Goal: Task Accomplishment & Management: Use online tool/utility

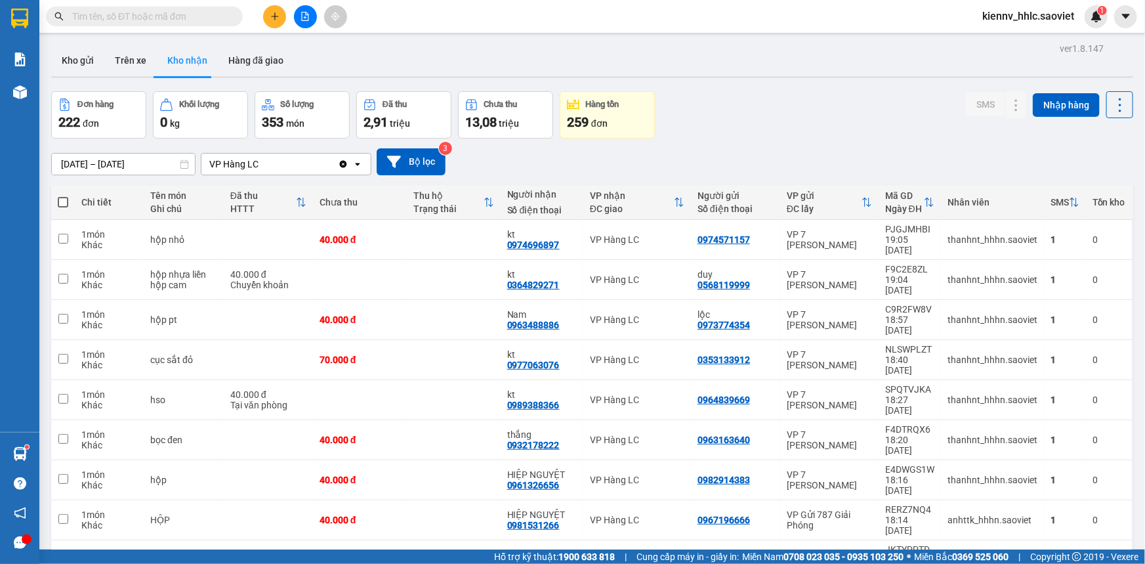
scroll to position [60, 0]
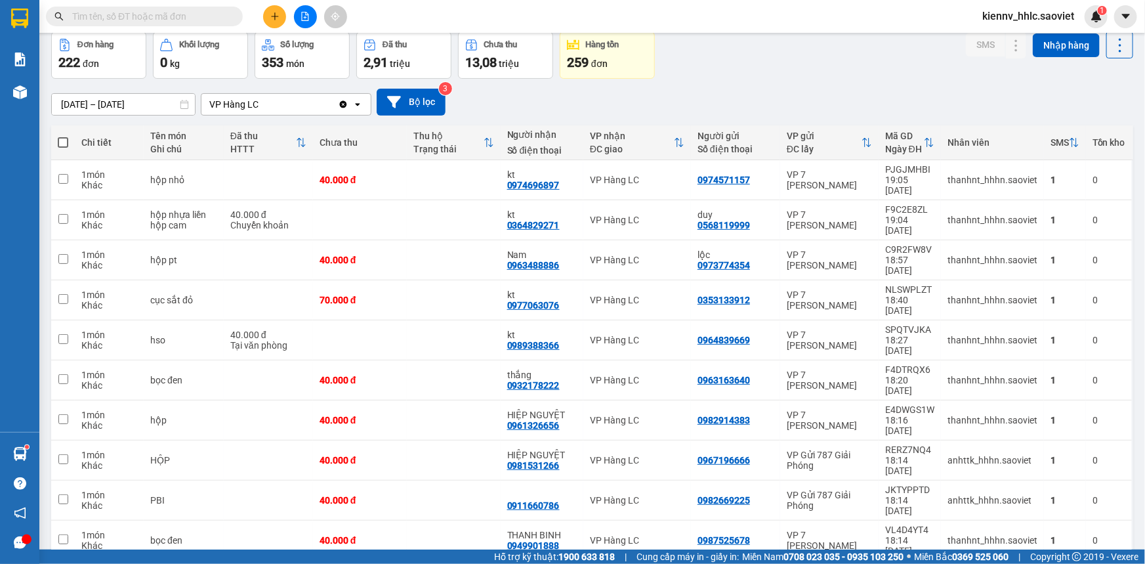
click at [189, 11] on input "text" at bounding box center [149, 16] width 155 height 14
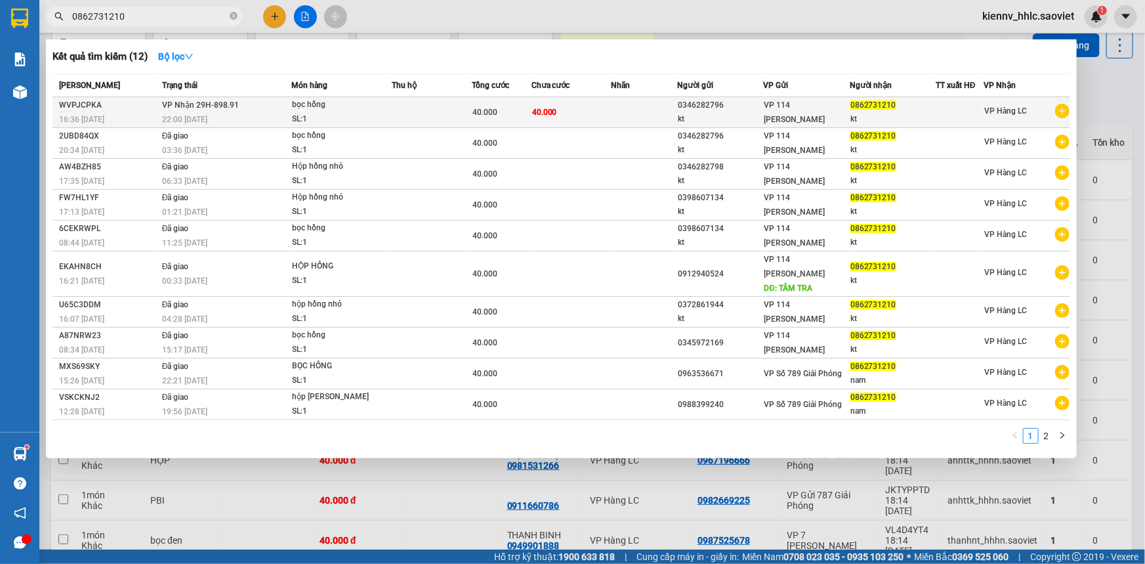
type input "0862731210"
click at [377, 108] on div "bọc hồng" at bounding box center [341, 105] width 98 height 14
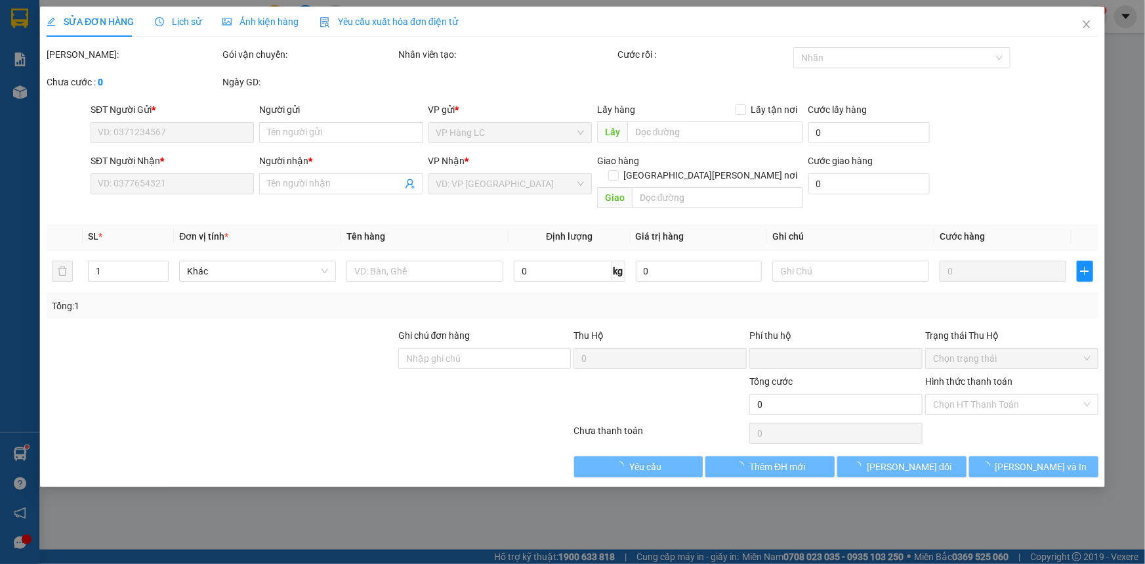
type input "0346282796"
type input "kt"
type input "0862731210"
type input "kt"
type input "0"
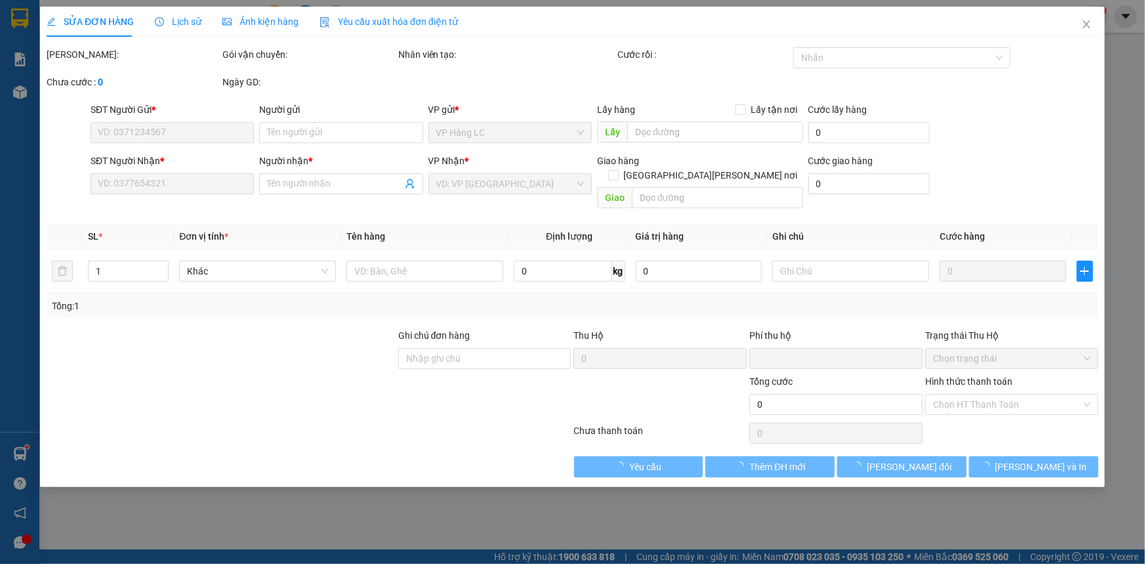
type input "40.000"
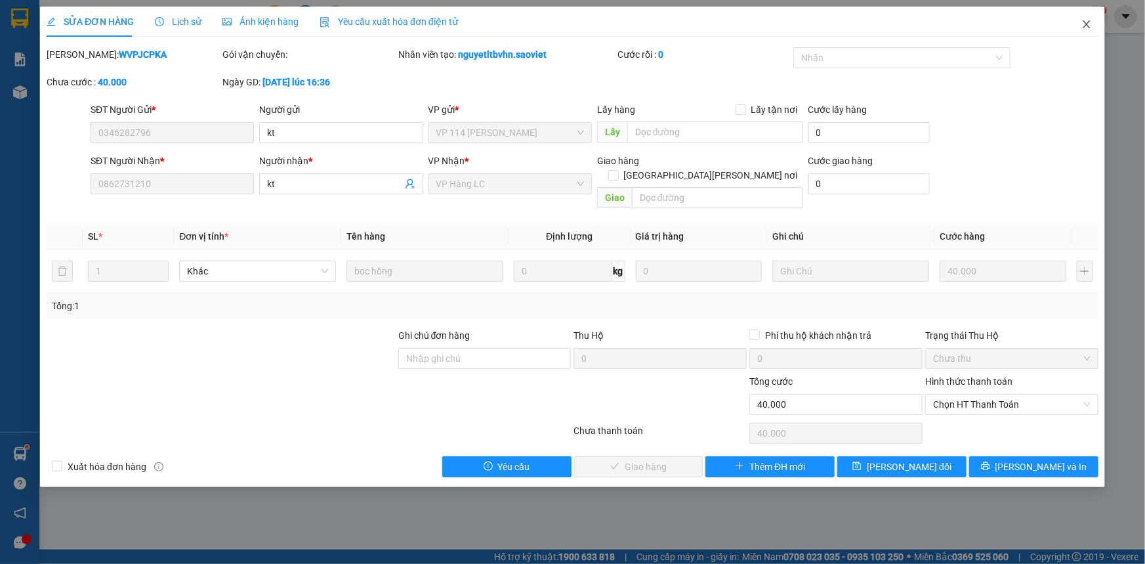
click at [1088, 26] on icon "close" at bounding box center [1086, 24] width 7 height 8
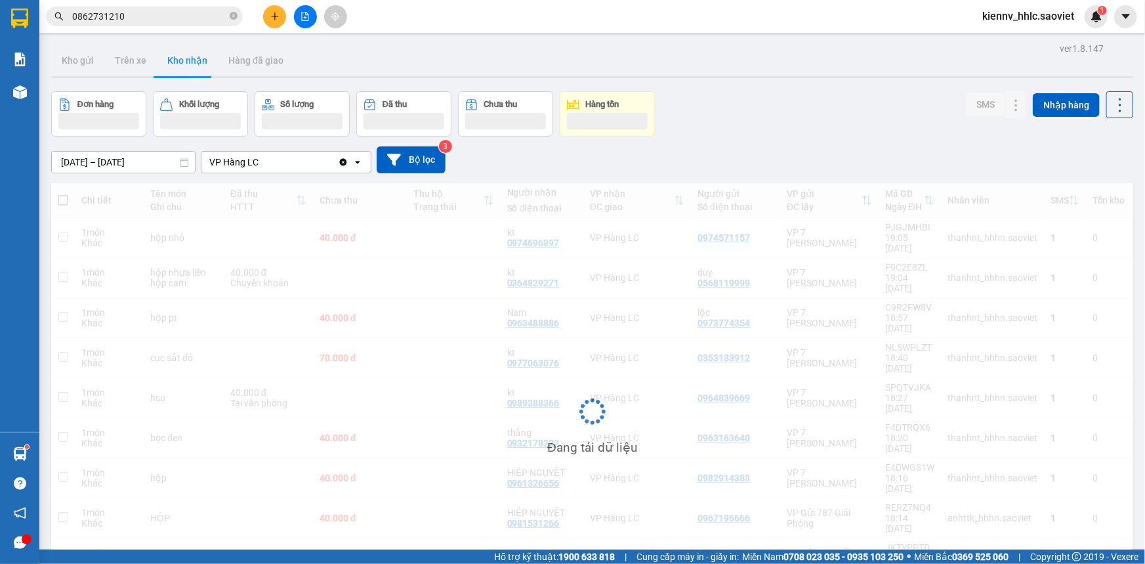
click at [139, 9] on input "0862731210" at bounding box center [149, 16] width 155 height 14
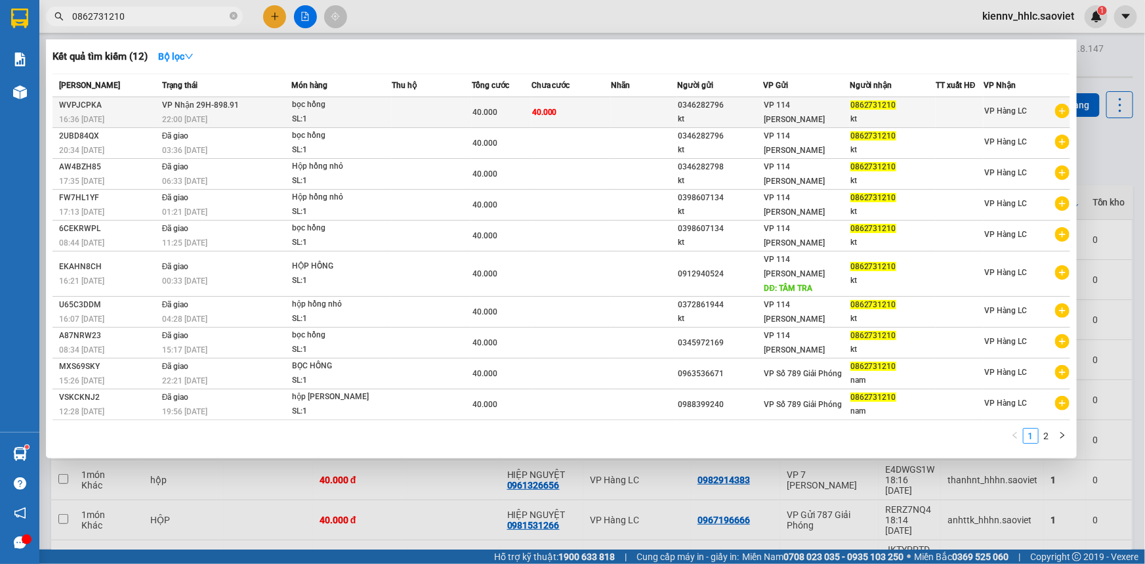
click at [284, 109] on td "[PERSON_NAME] 29H-898.91 22:00 [DATE]" at bounding box center [225, 112] width 133 height 31
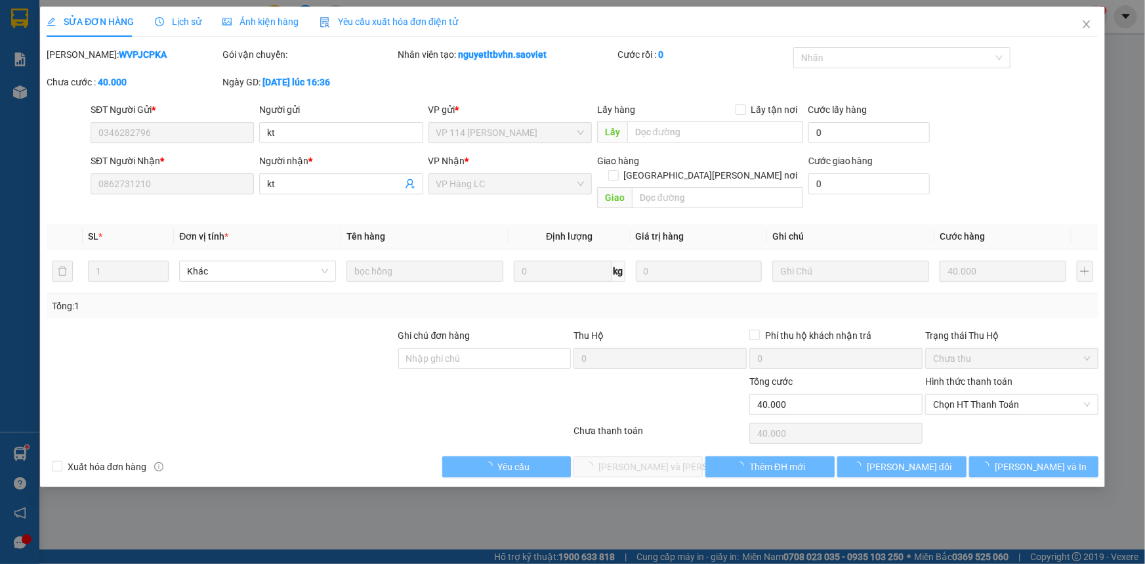
type input "0346282796"
type input "kt"
type input "0862731210"
type input "kt"
type input "0"
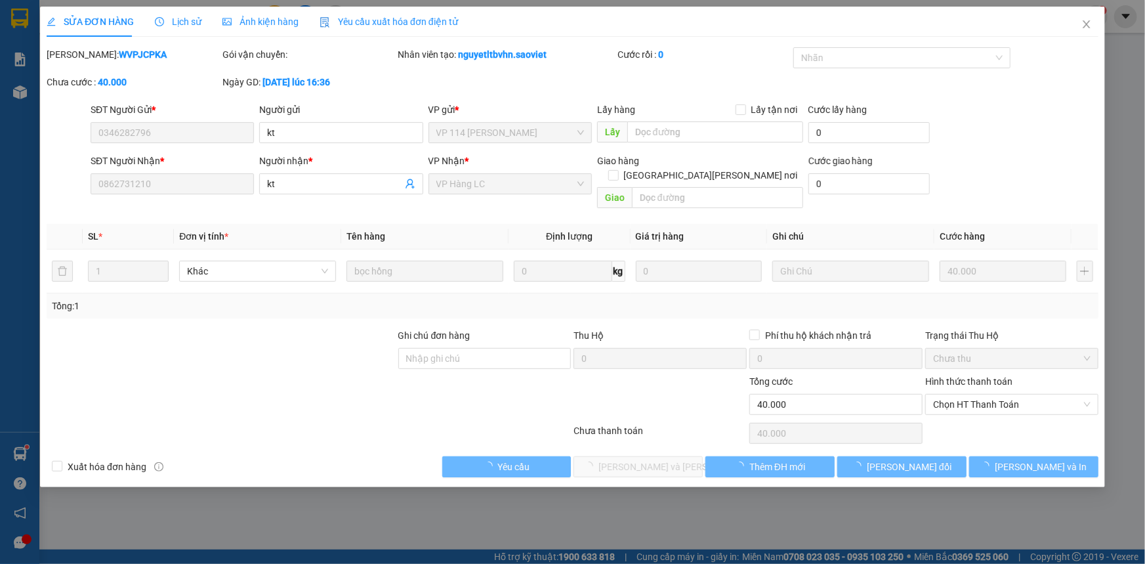
type input "40.000"
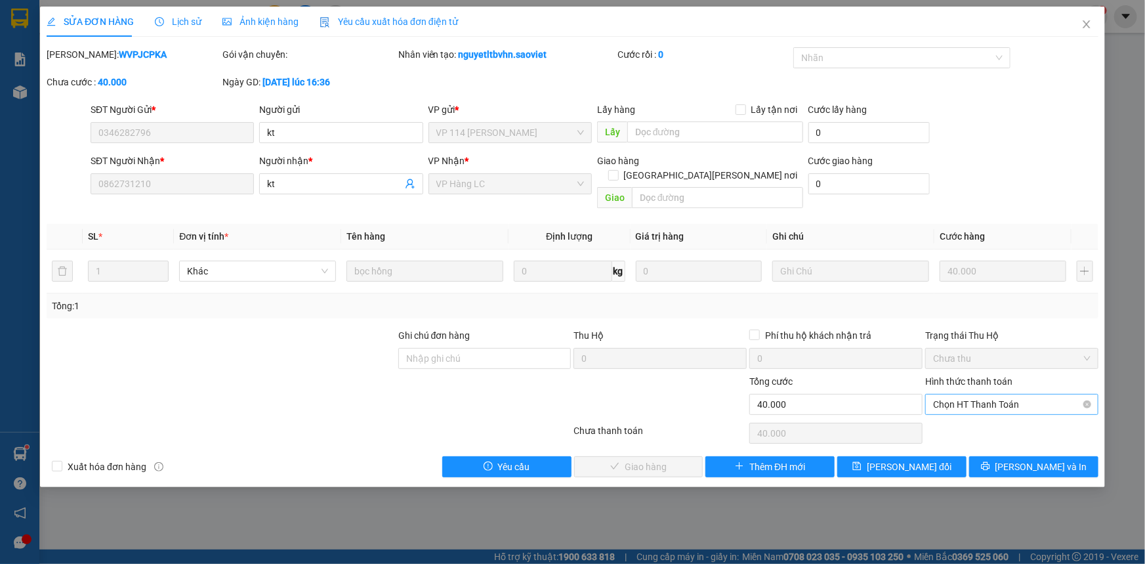
click at [1026, 394] on span "Chọn HT Thanh Toán" at bounding box center [1012, 404] width 158 height 20
click at [982, 421] on div "Tại văn phòng" at bounding box center [1012, 415] width 158 height 14
type input "0"
click at [988, 394] on span "Tại văn phòng" at bounding box center [1012, 404] width 158 height 20
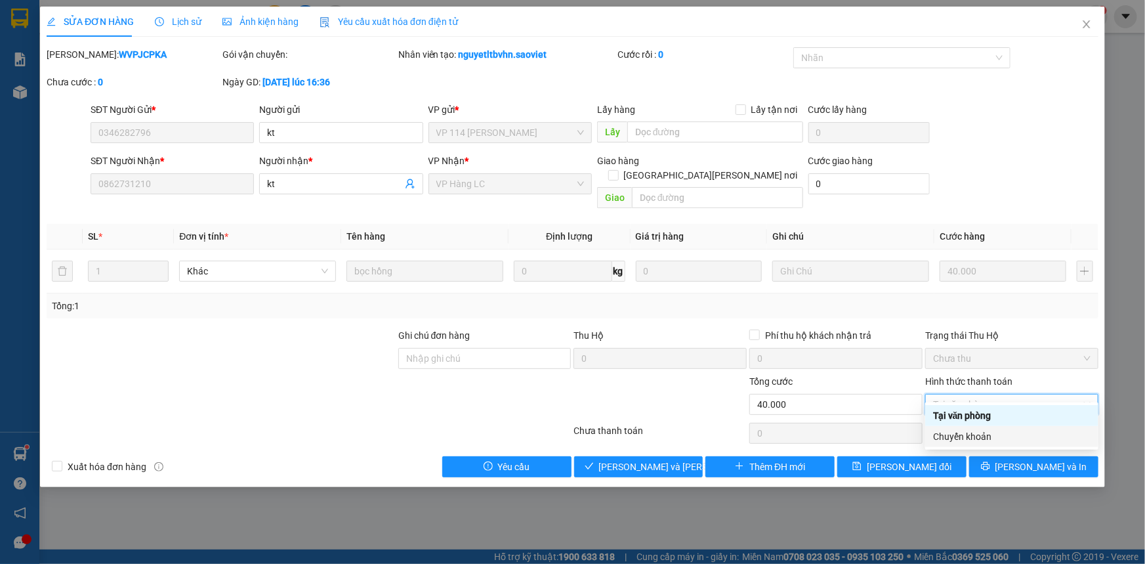
click at [990, 435] on div "Chuyển khoản" at bounding box center [1012, 436] width 158 height 14
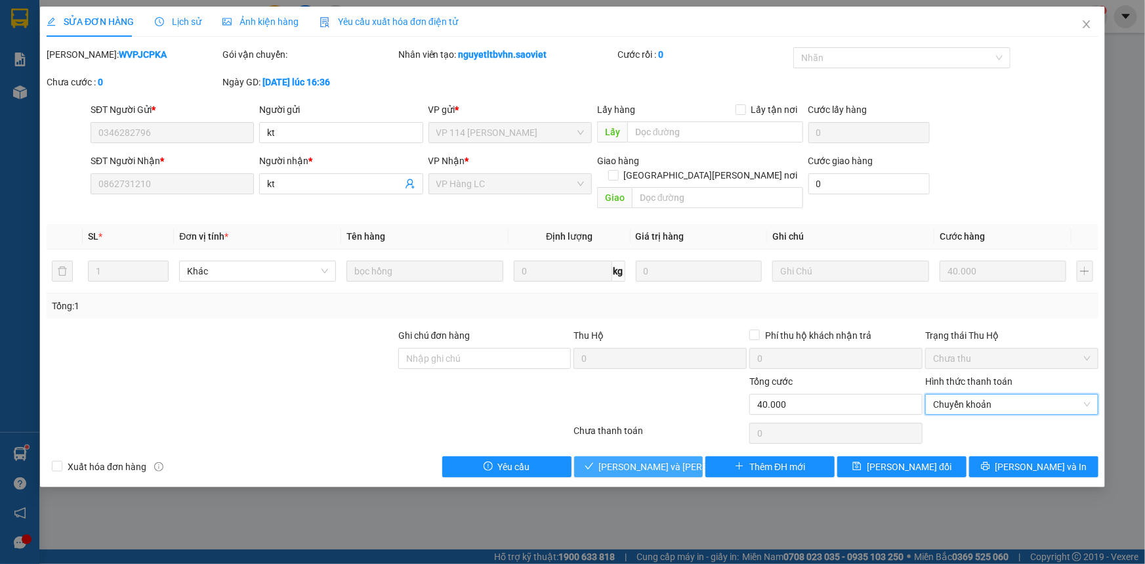
click at [664, 459] on span "[PERSON_NAME] và [PERSON_NAME] hàng" at bounding box center [687, 466] width 177 height 14
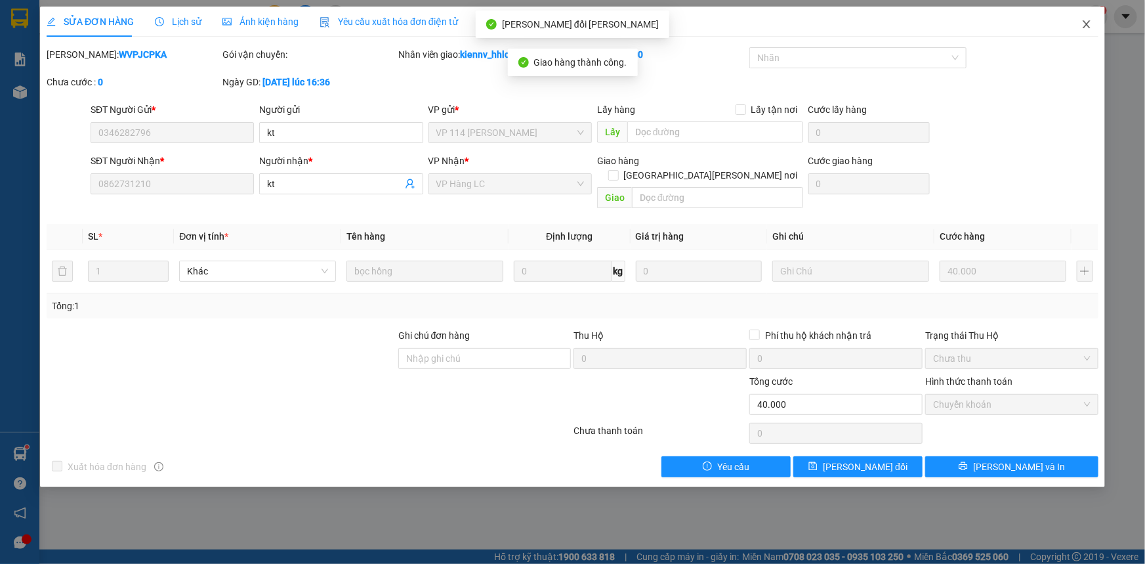
click at [1085, 22] on icon "close" at bounding box center [1087, 24] width 11 height 11
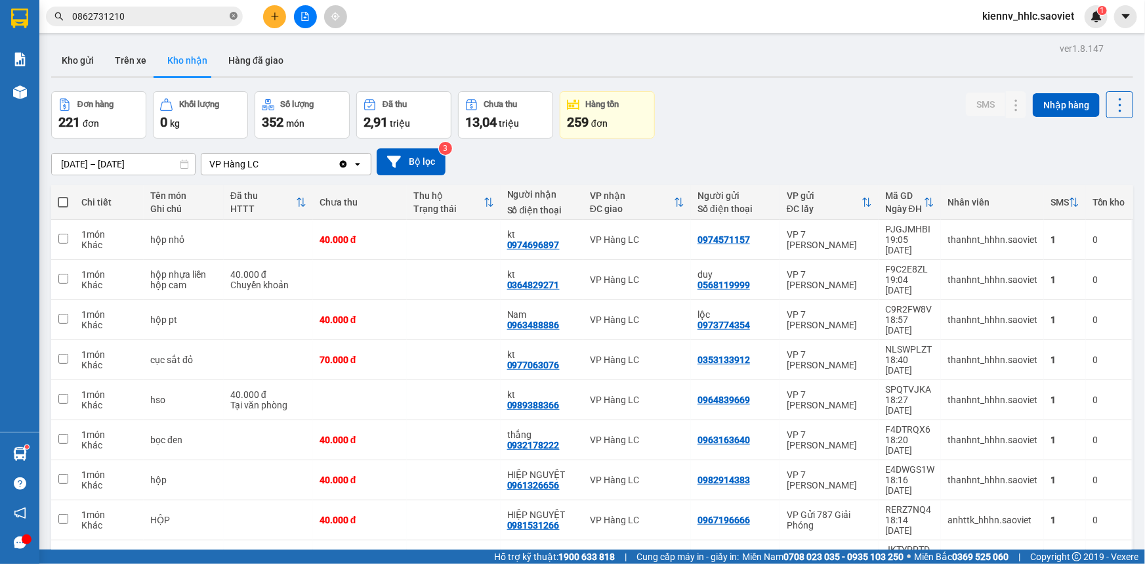
click at [235, 13] on icon "close-circle" at bounding box center [234, 16] width 8 height 8
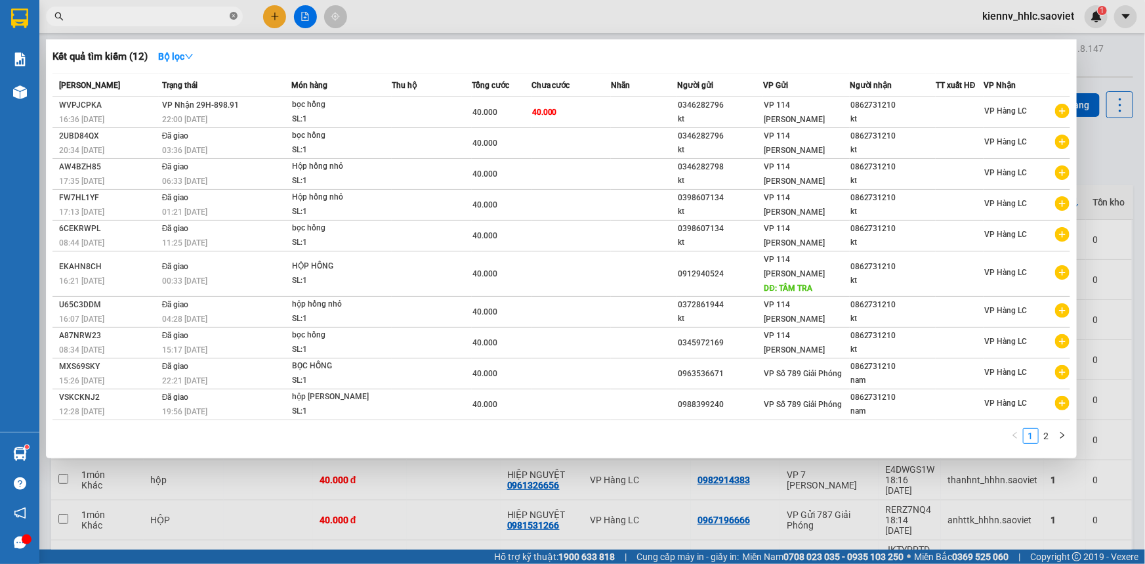
click at [231, 13] on icon "close-circle" at bounding box center [234, 16] width 8 height 8
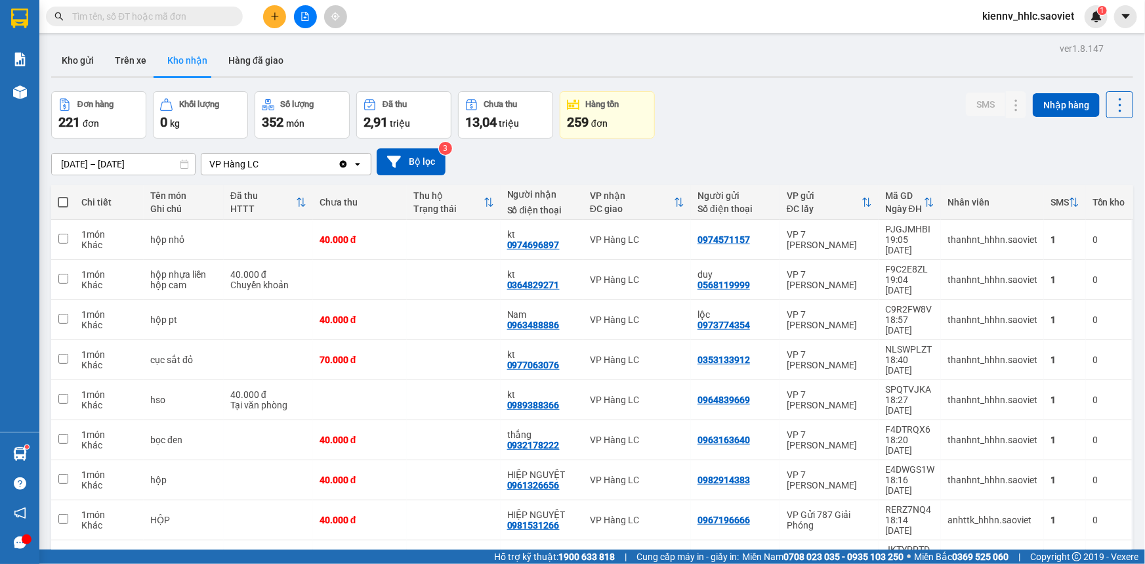
click at [302, 16] on icon "file-add" at bounding box center [305, 16] width 7 height 9
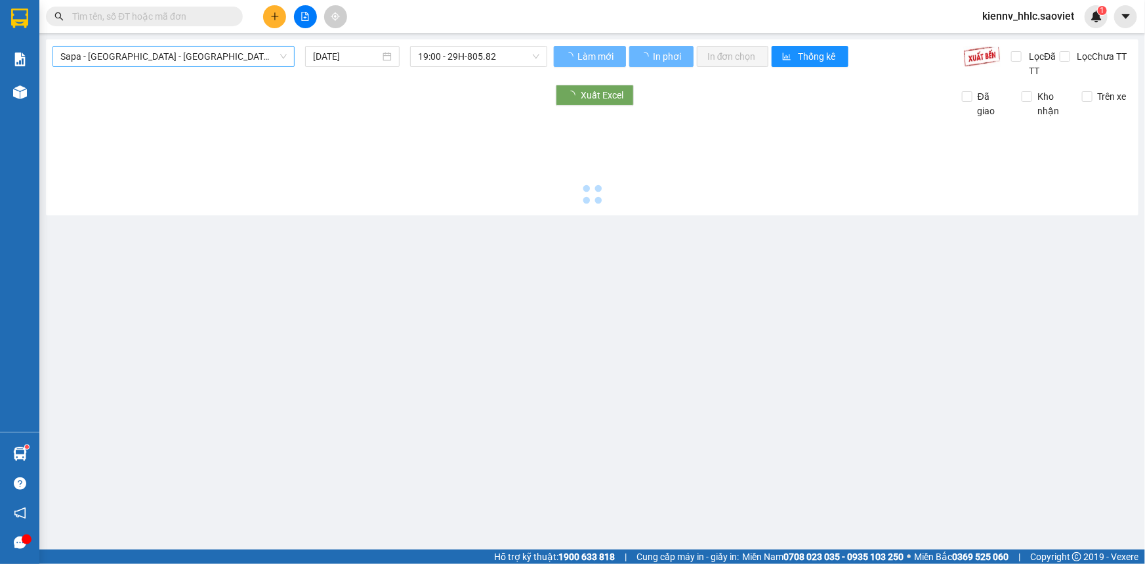
click at [148, 53] on span "Sapa - [GEOGRAPHIC_DATA] - [GEOGRAPHIC_DATA] ([GEOGRAPHIC_DATA])" at bounding box center [173, 57] width 226 height 20
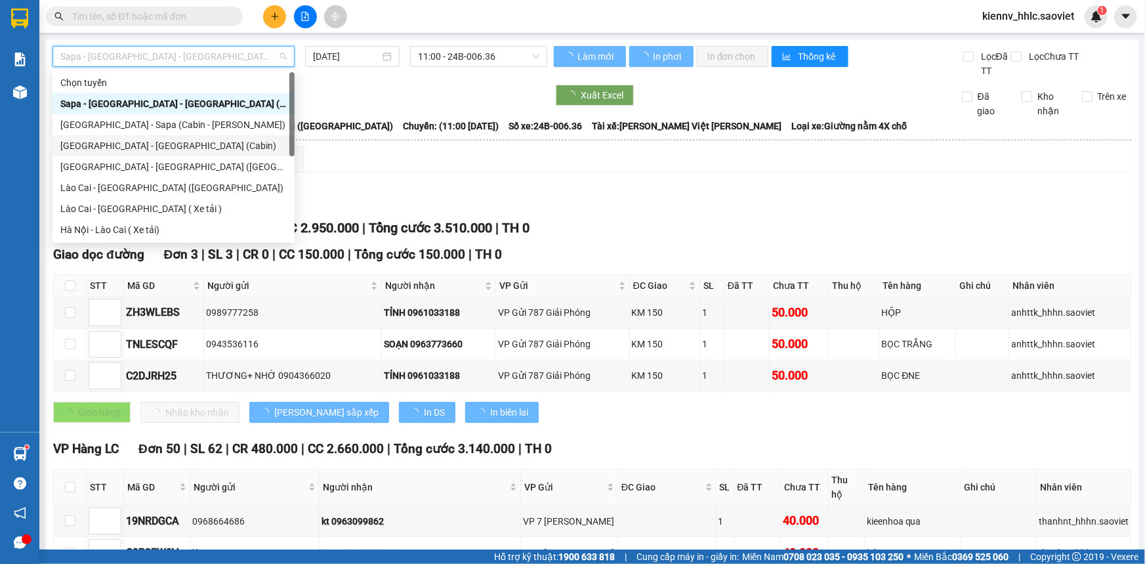
type input "[DATE]"
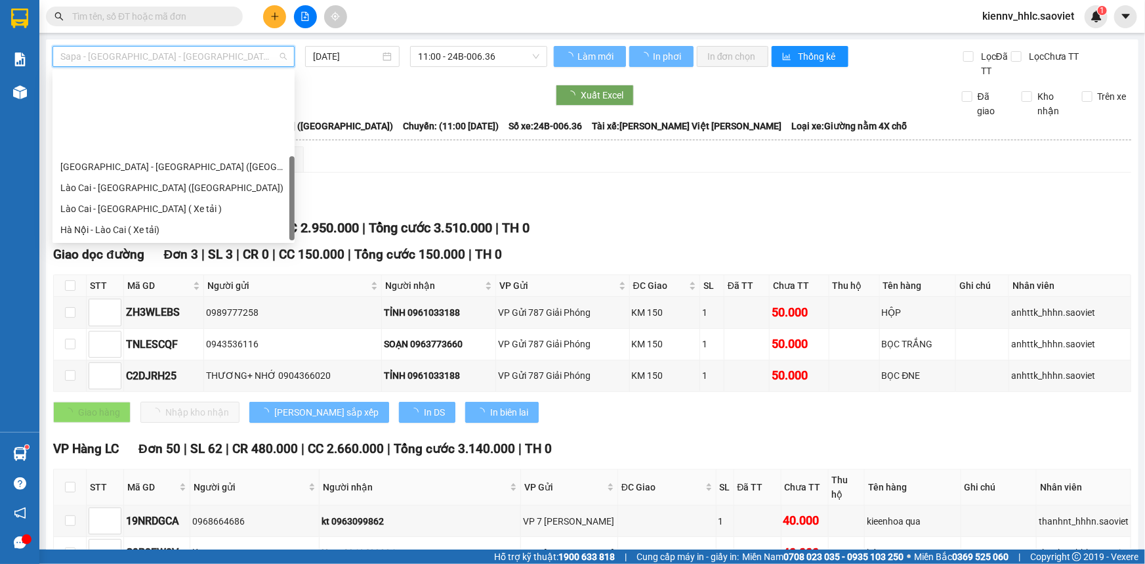
scroll to position [105, 0]
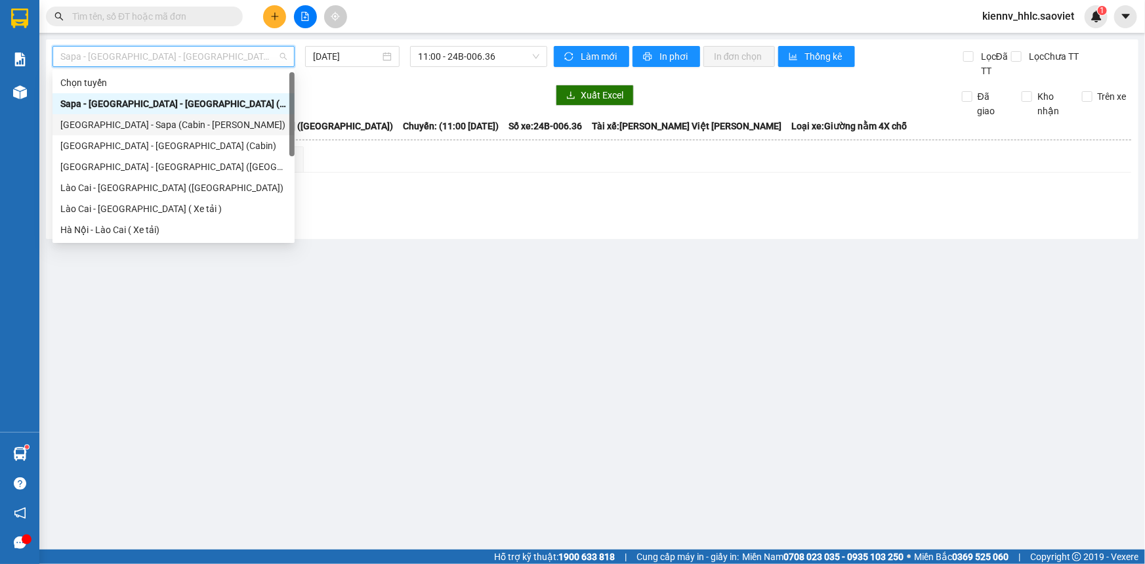
click at [203, 129] on div "[GEOGRAPHIC_DATA] - Sapa (Cabin - [PERSON_NAME])" at bounding box center [173, 124] width 226 height 14
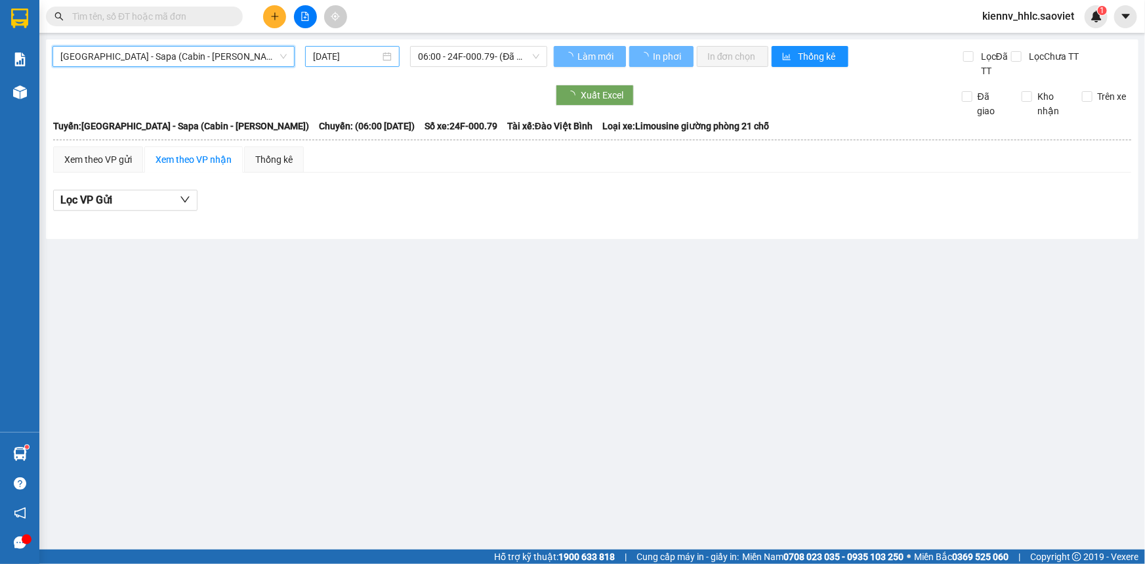
click at [346, 58] on input "[DATE]" at bounding box center [346, 56] width 67 height 14
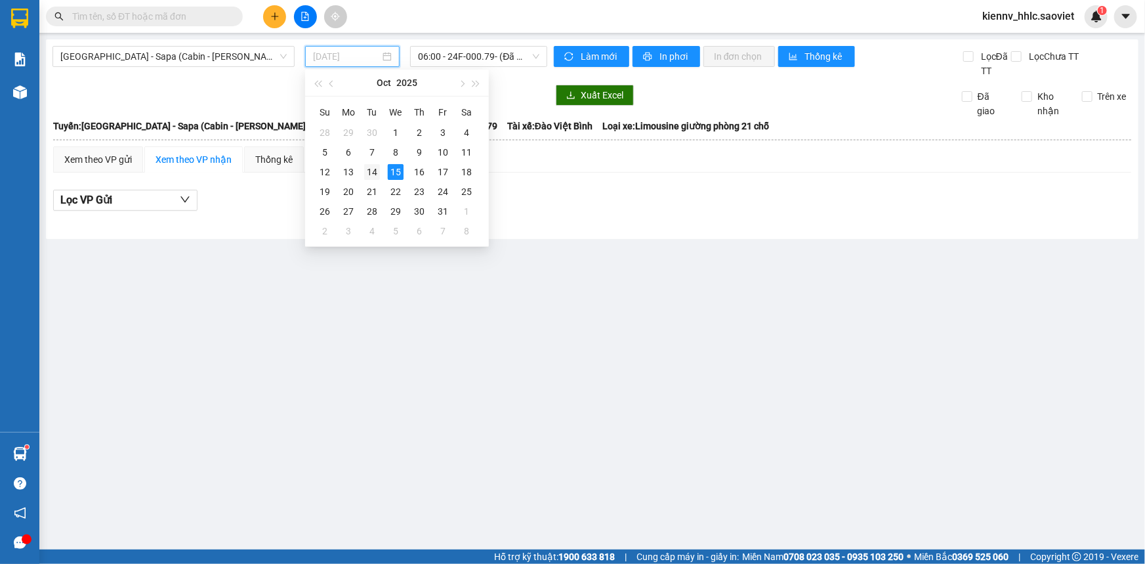
click at [373, 169] on div "14" at bounding box center [372, 172] width 16 height 16
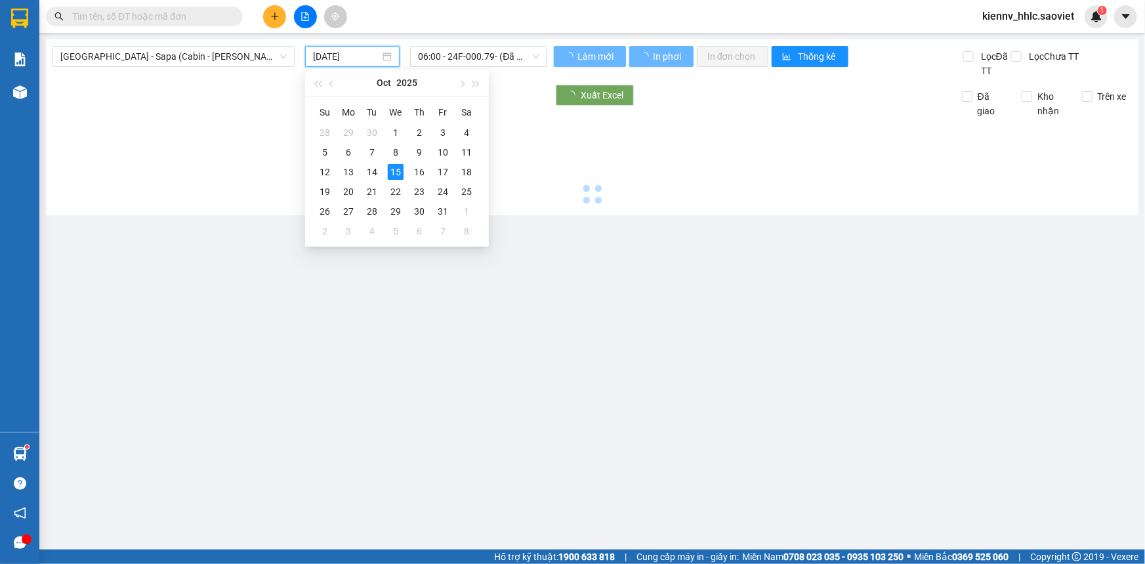
type input "[DATE]"
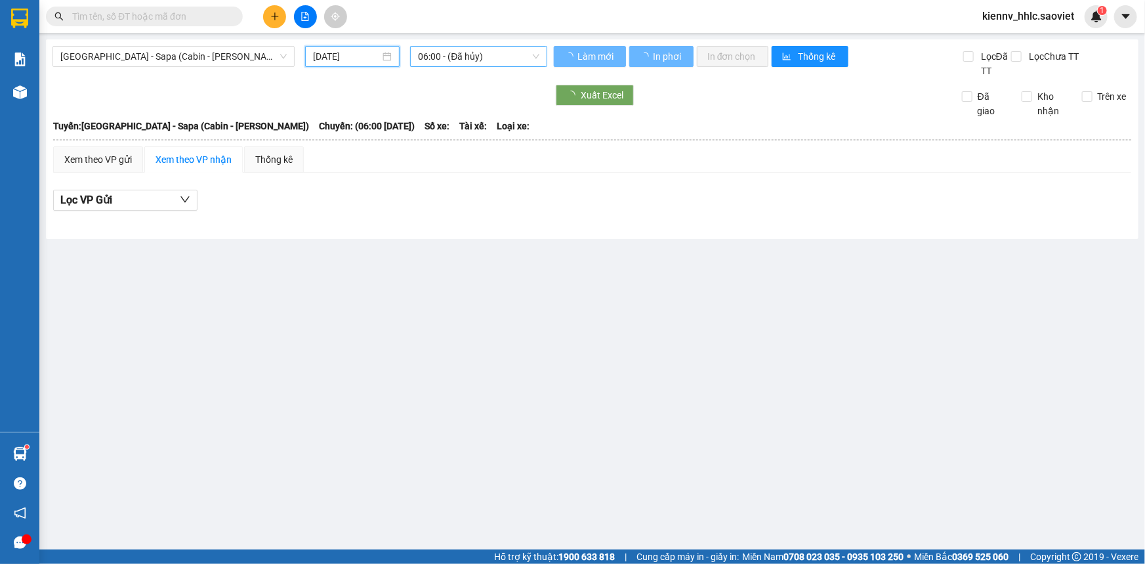
click at [473, 55] on span "06:00 - (Đã hủy)" at bounding box center [478, 57] width 121 height 20
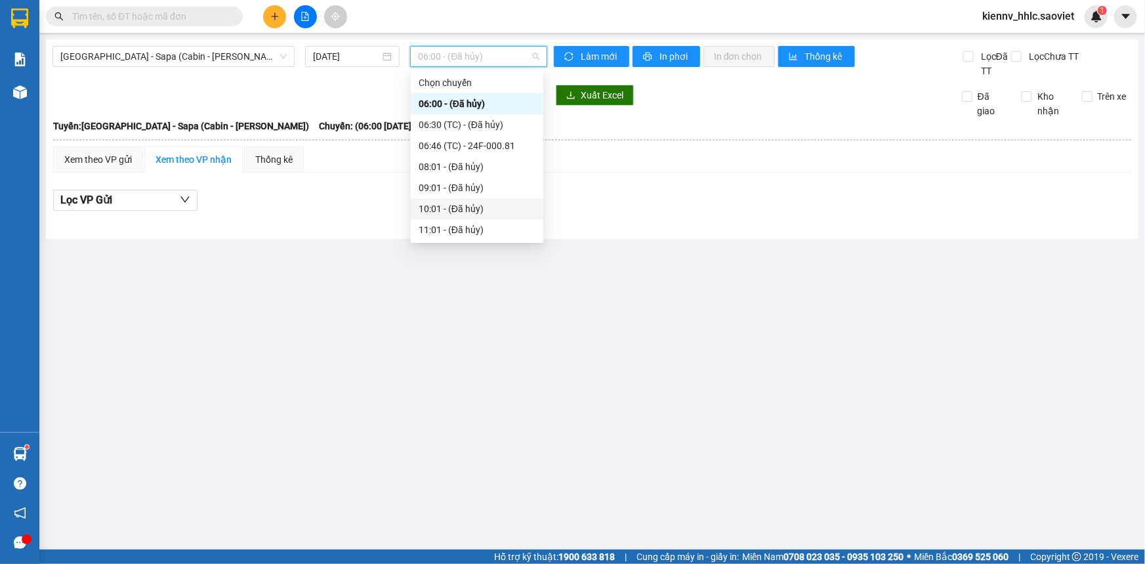
scroll to position [146, 0]
click at [487, 152] on div "21:00 - 29H-898.08" at bounding box center [477, 146] width 117 height 14
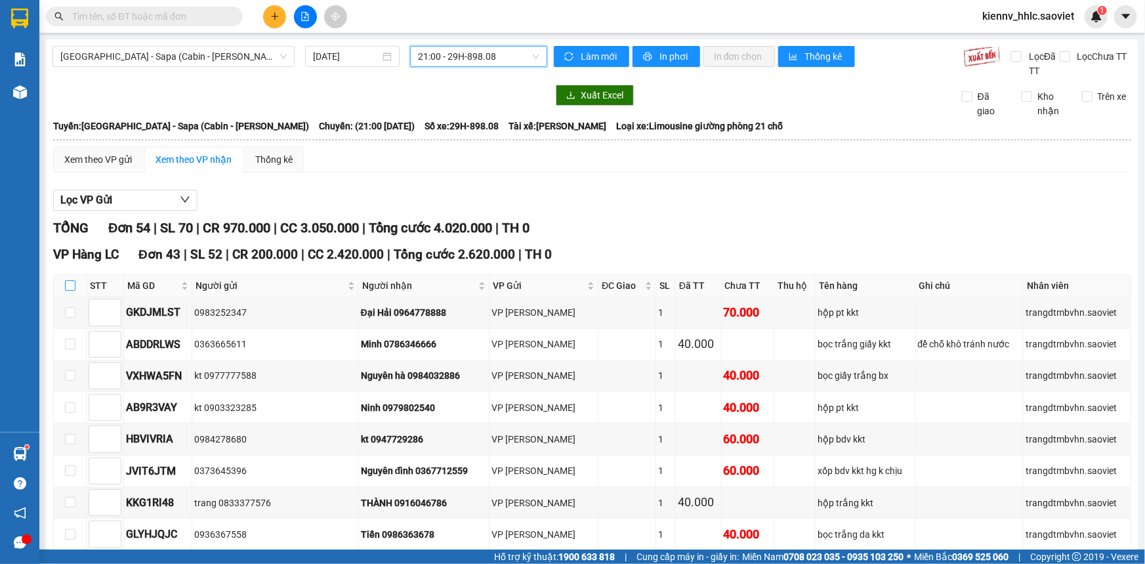
click at [73, 281] on input "checkbox" at bounding box center [70, 285] width 11 height 11
checkbox input "true"
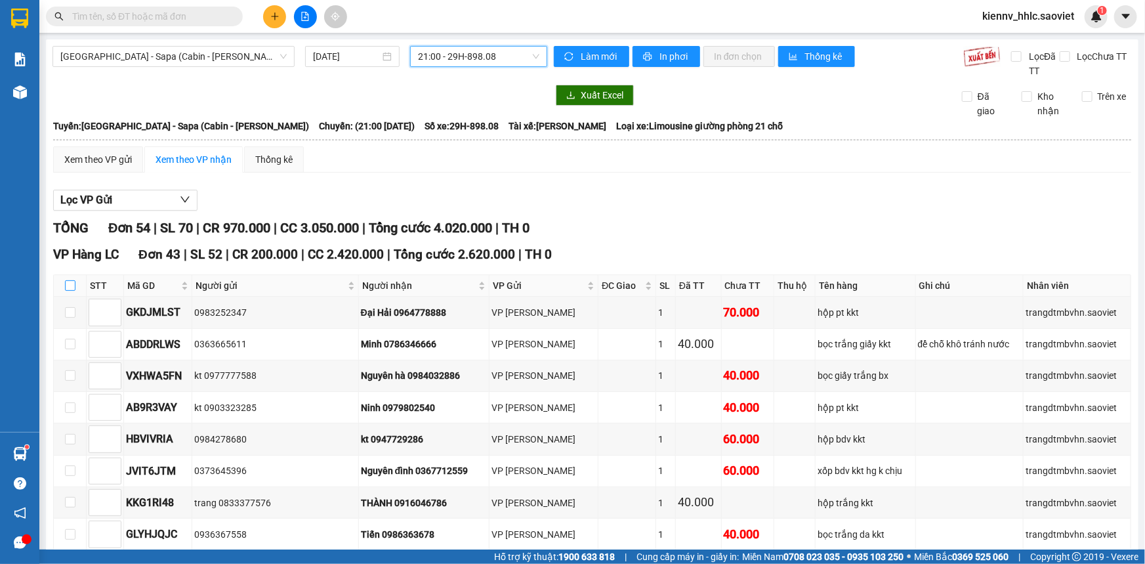
checkbox input "true"
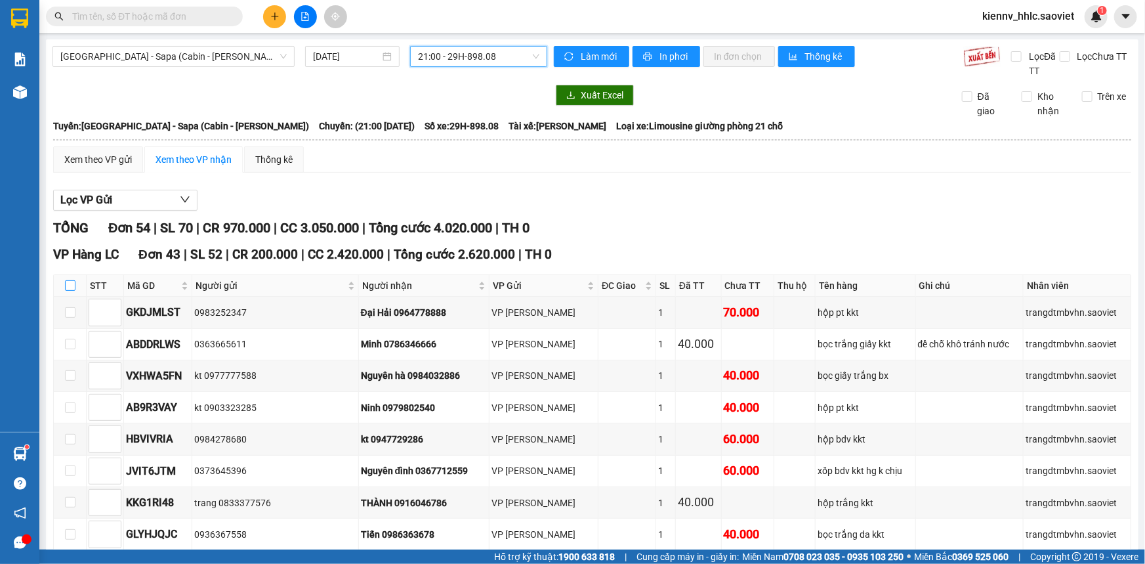
checkbox input "true"
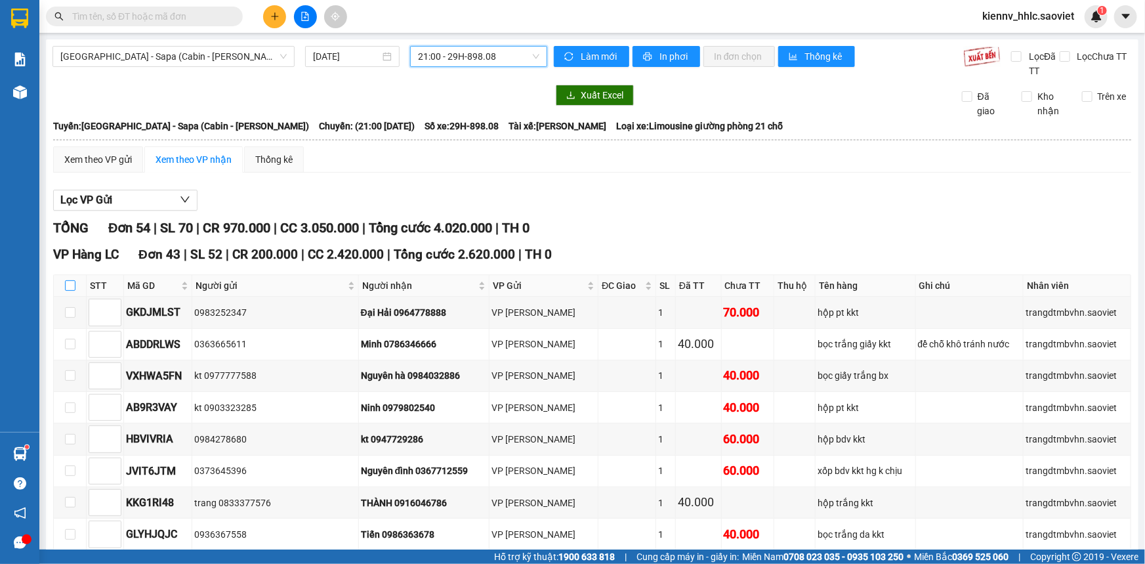
checkbox input "true"
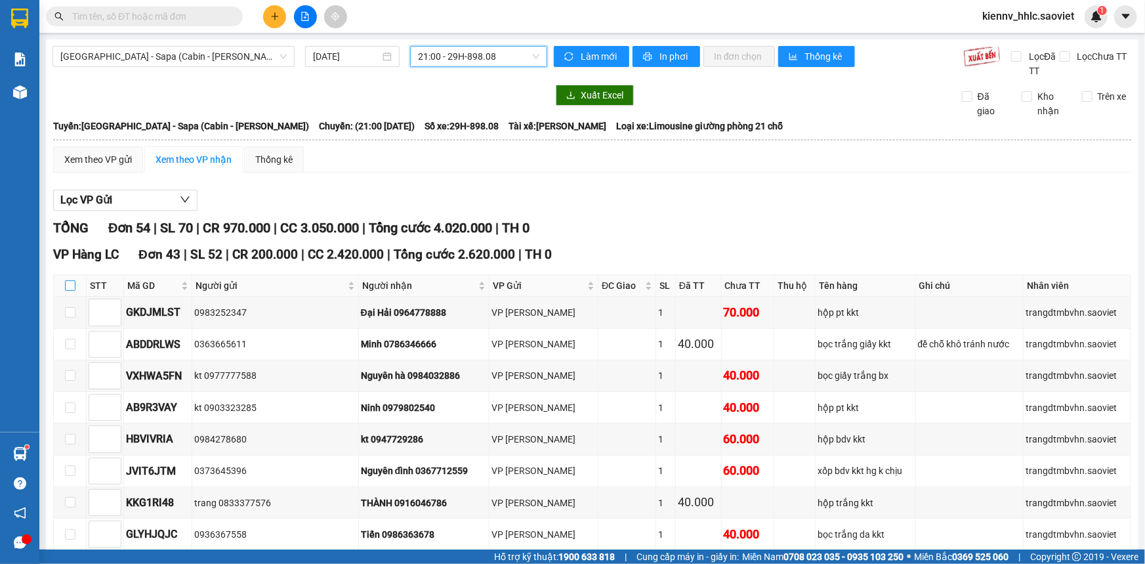
checkbox input "true"
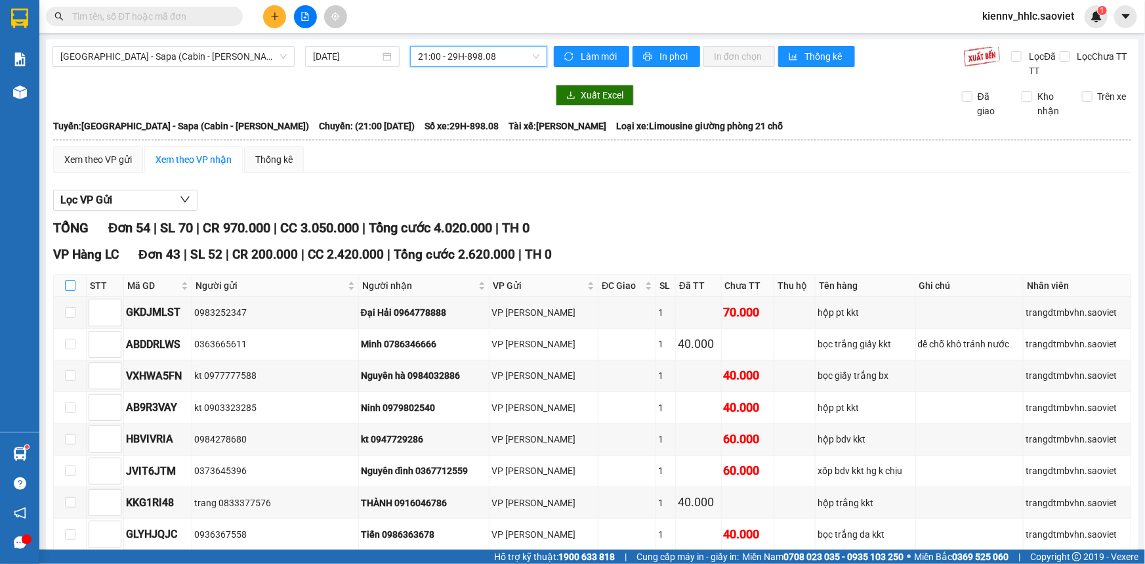
checkbox input "true"
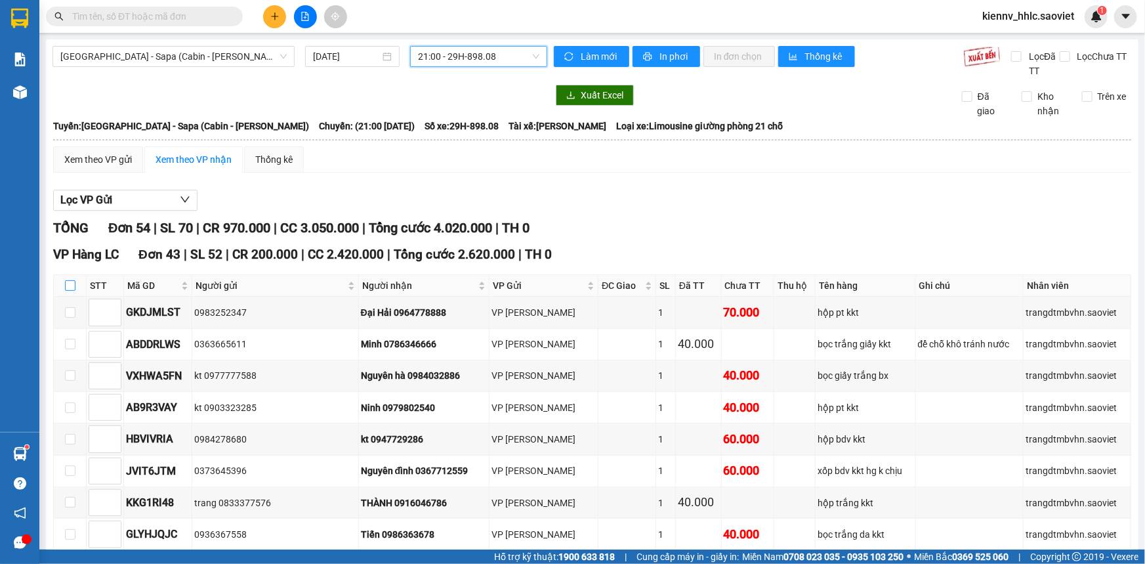
checkbox input "true"
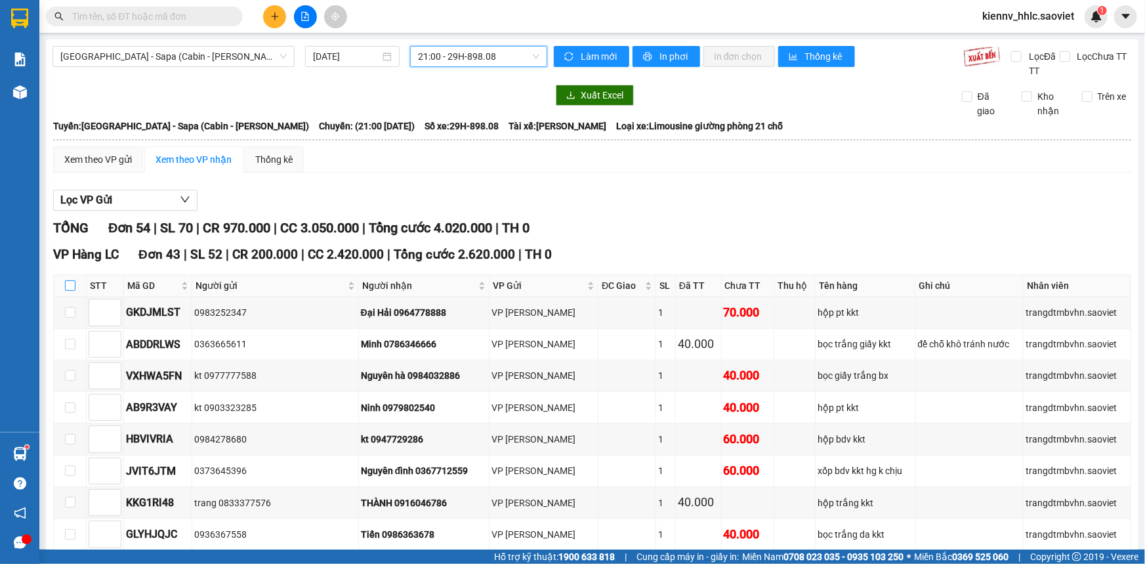
checkbox input "true"
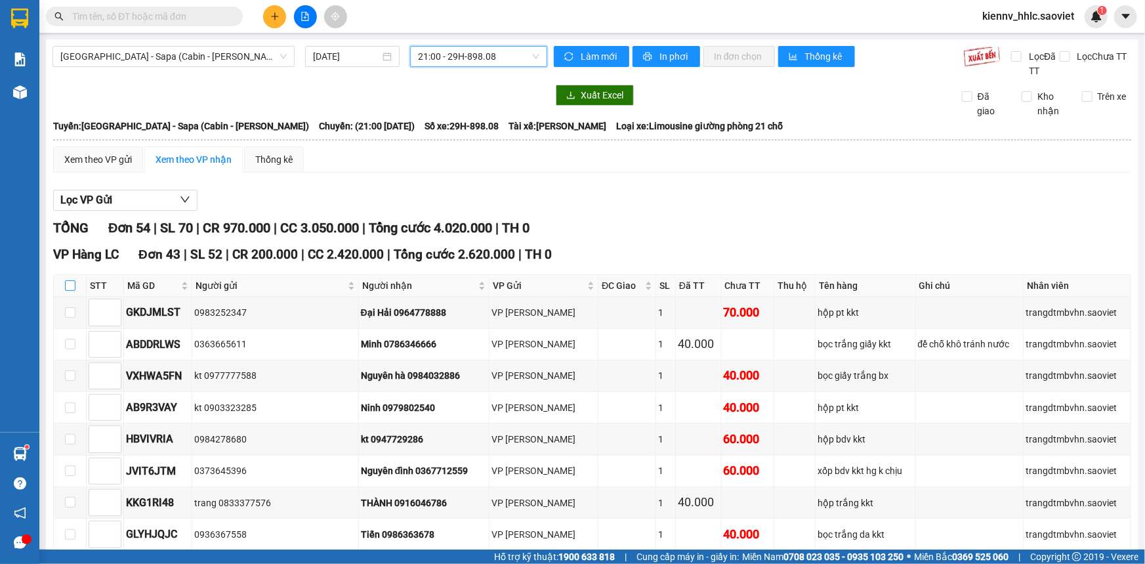
checkbox input "true"
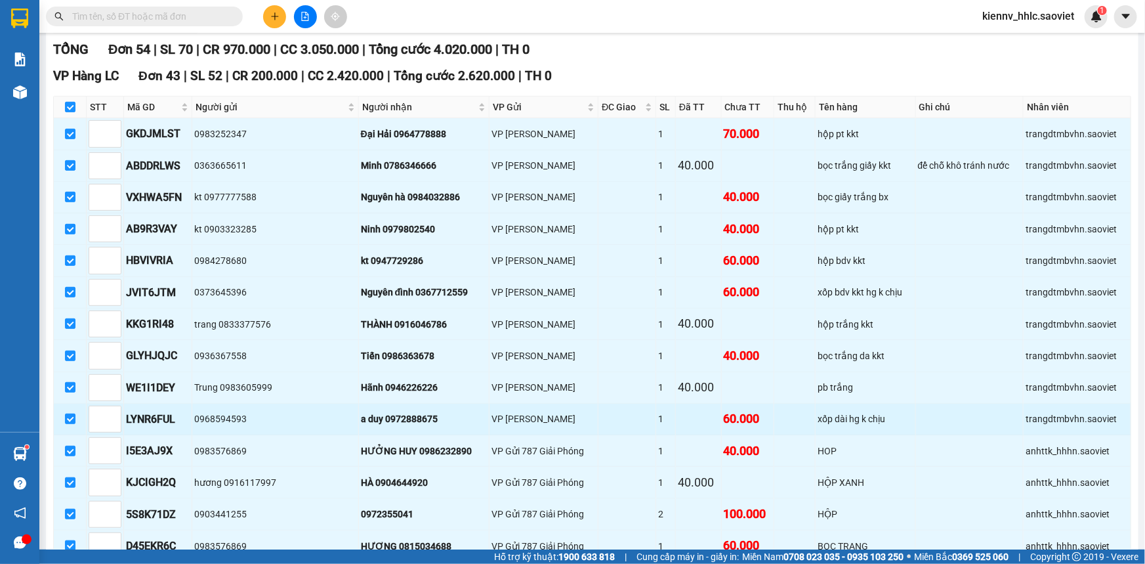
scroll to position [358, 0]
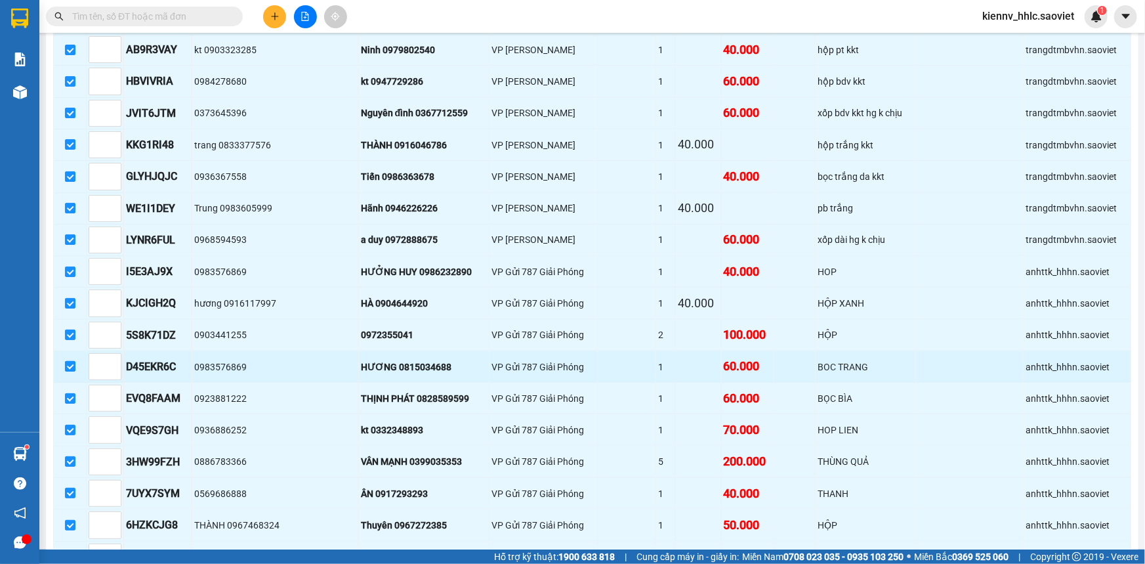
click at [71, 362] on input "checkbox" at bounding box center [70, 366] width 11 height 11
checkbox input "false"
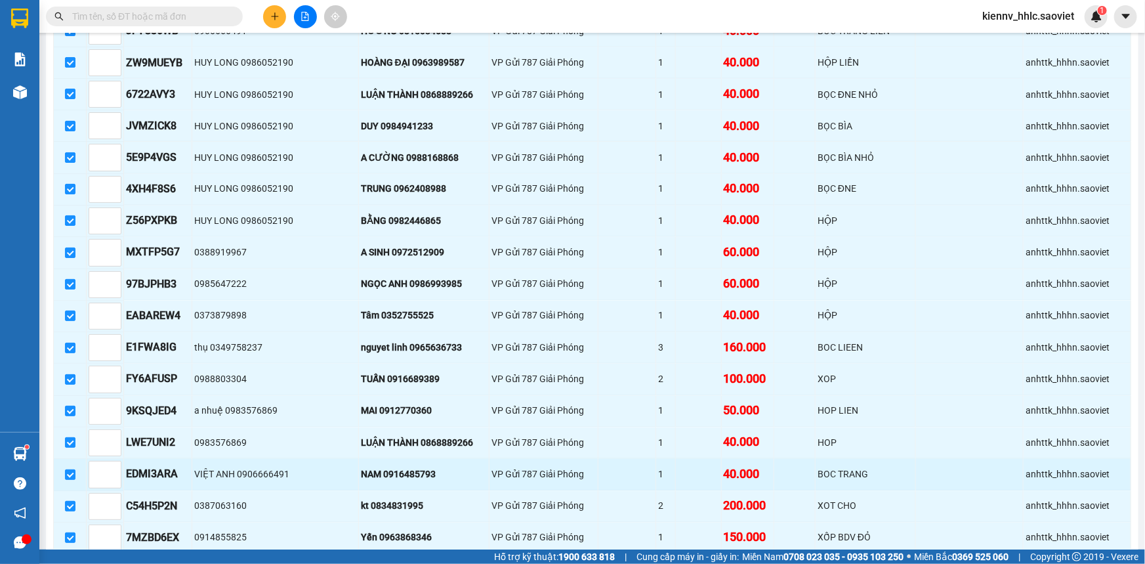
scroll to position [1193, 0]
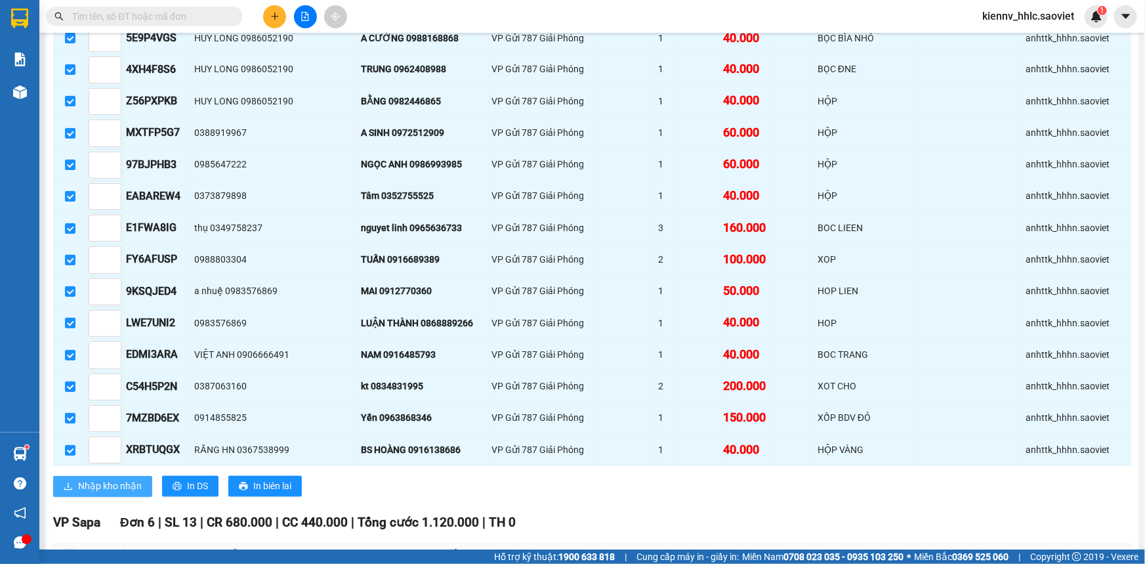
click at [102, 479] on span "Nhập kho nhận" at bounding box center [110, 486] width 64 height 14
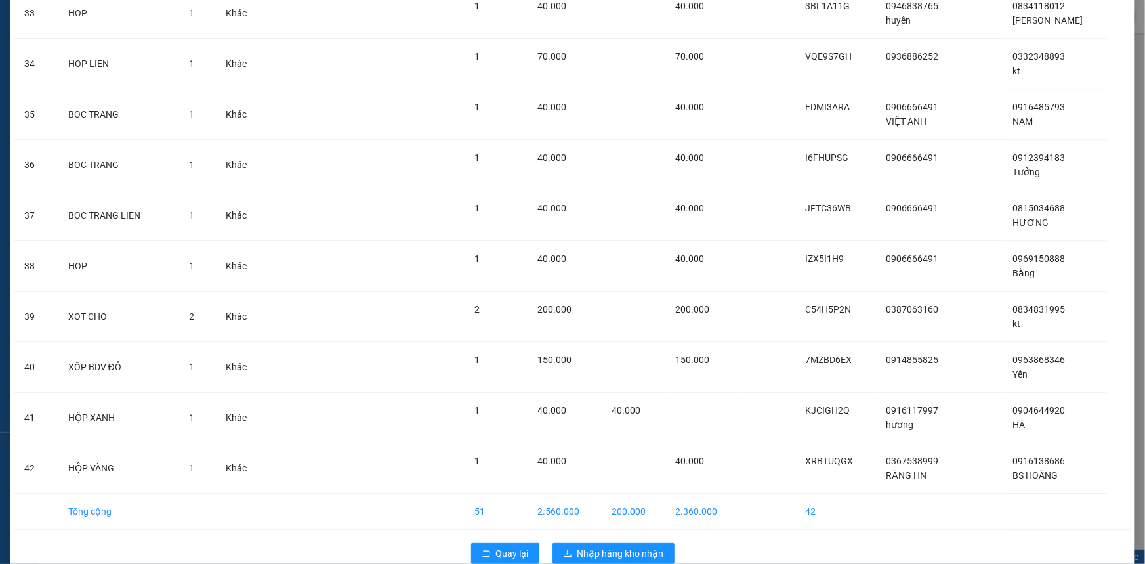
scroll to position [1747, 0]
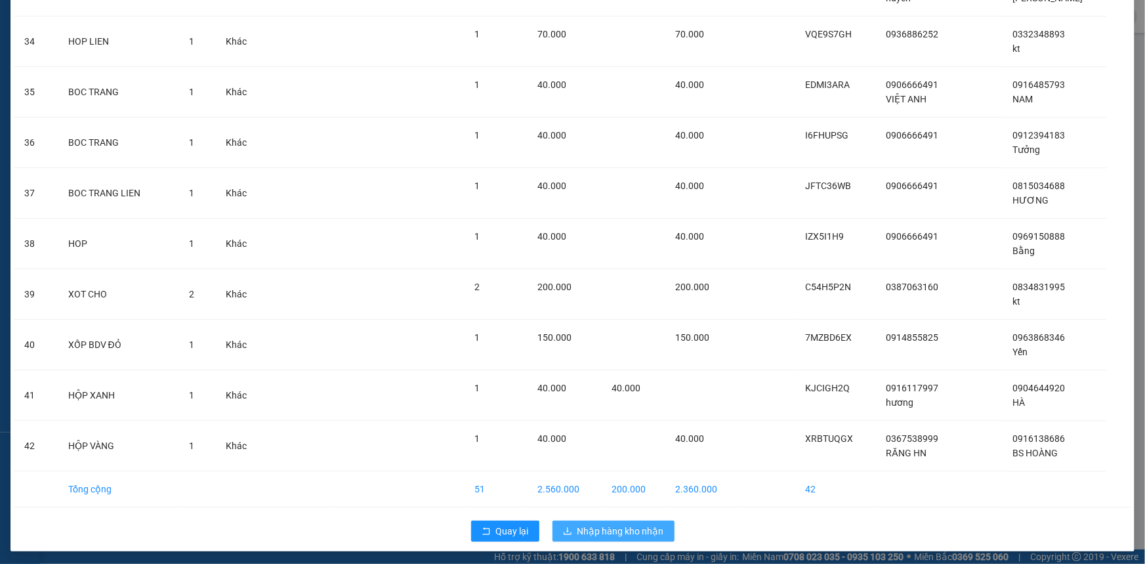
click at [636, 528] on span "Nhập hàng kho nhận" at bounding box center [621, 531] width 87 height 14
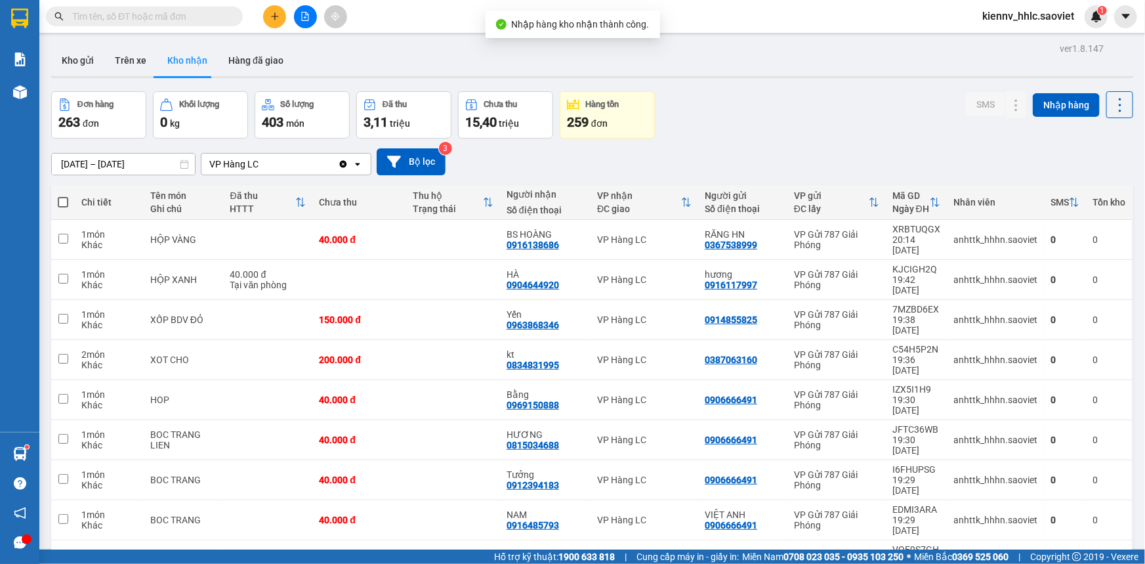
click at [60, 200] on span at bounding box center [63, 202] width 11 height 11
click at [63, 196] on input "checkbox" at bounding box center [63, 196] width 0 height 0
checkbox input "true"
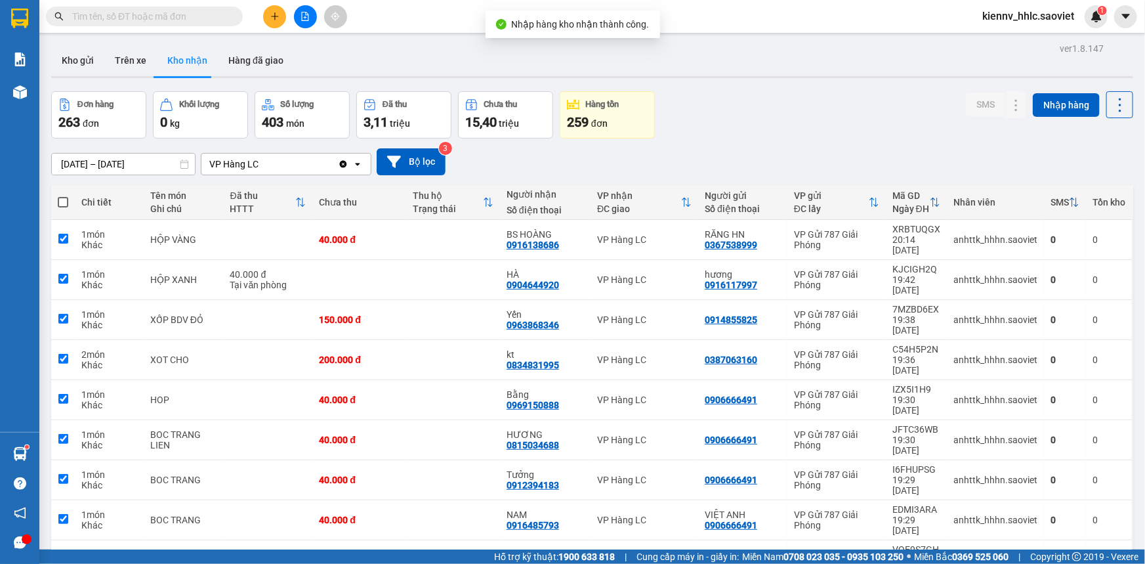
checkbox input "true"
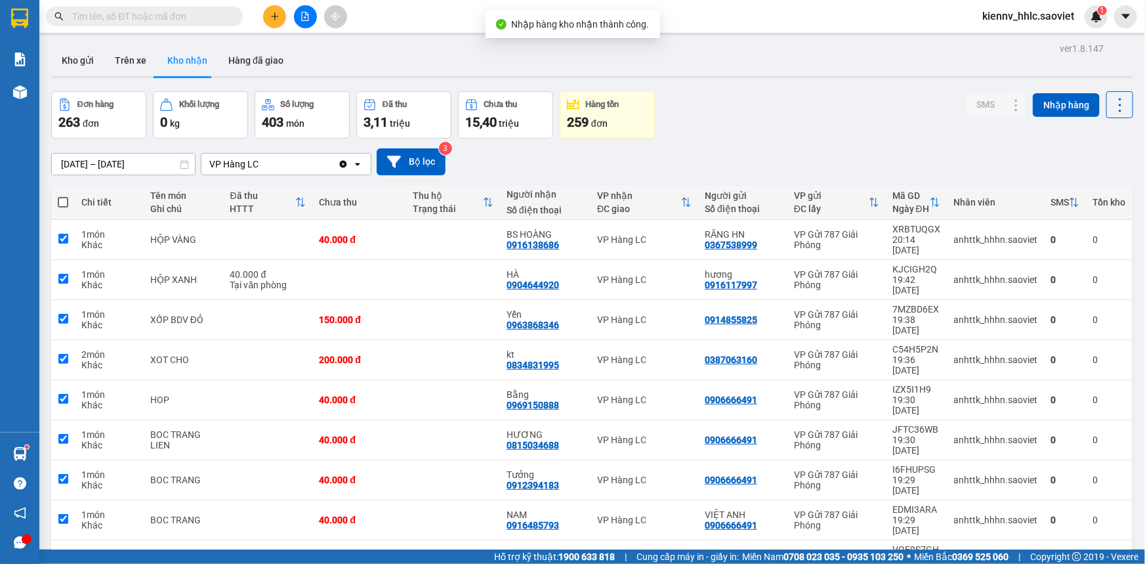
checkbox input "true"
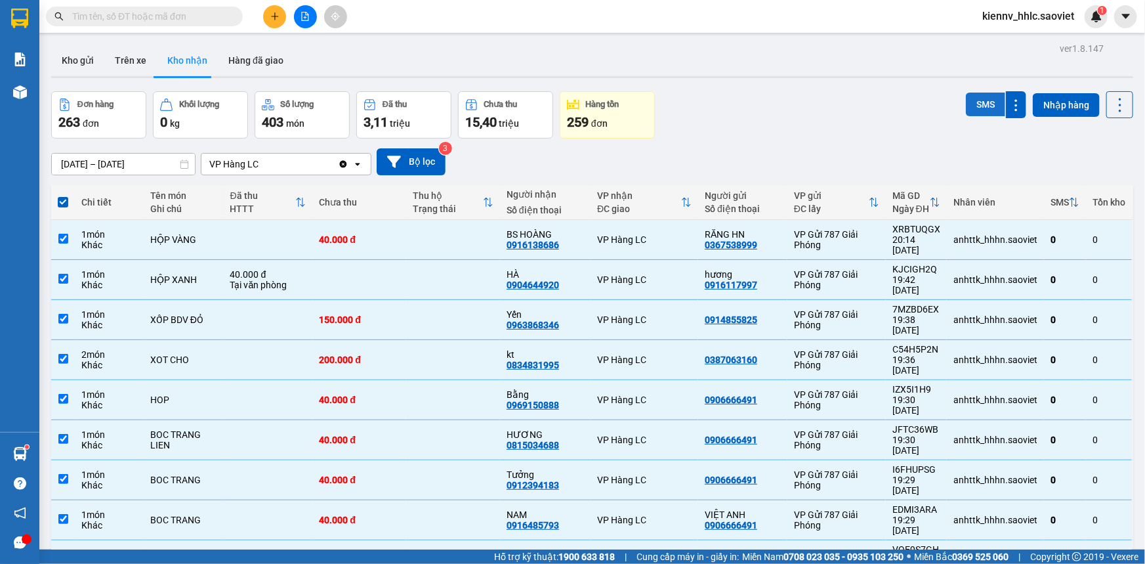
click at [973, 110] on button "SMS" at bounding box center [985, 105] width 39 height 24
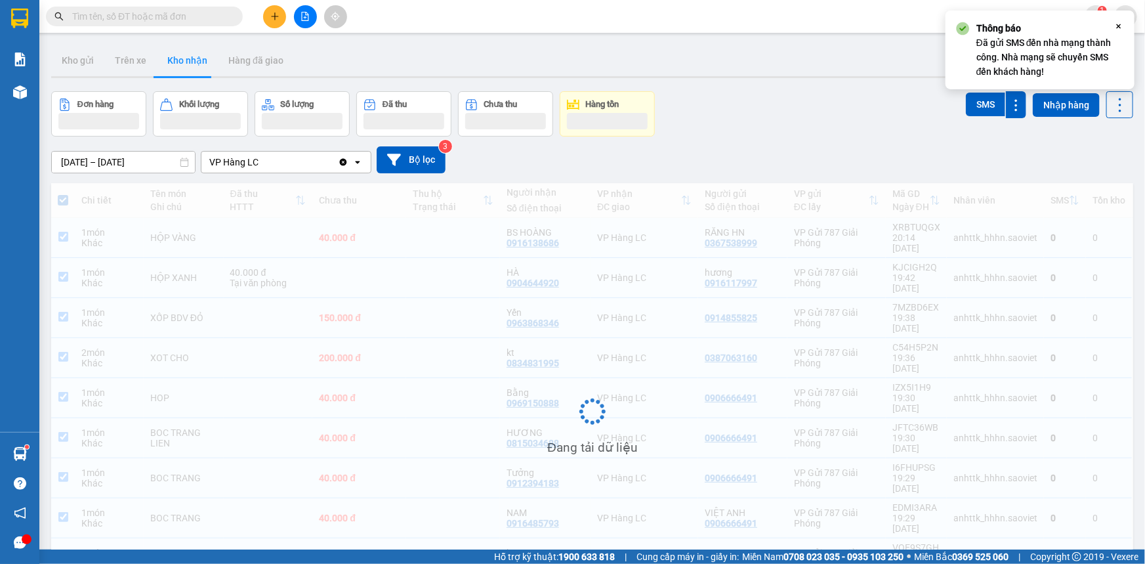
scroll to position [60, 0]
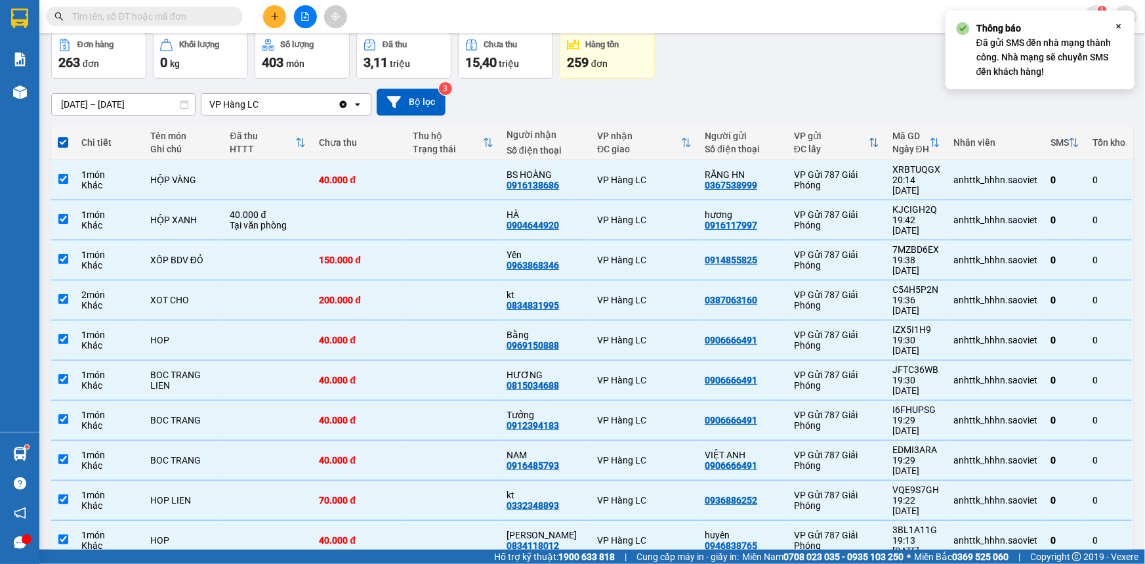
checkbox input "false"
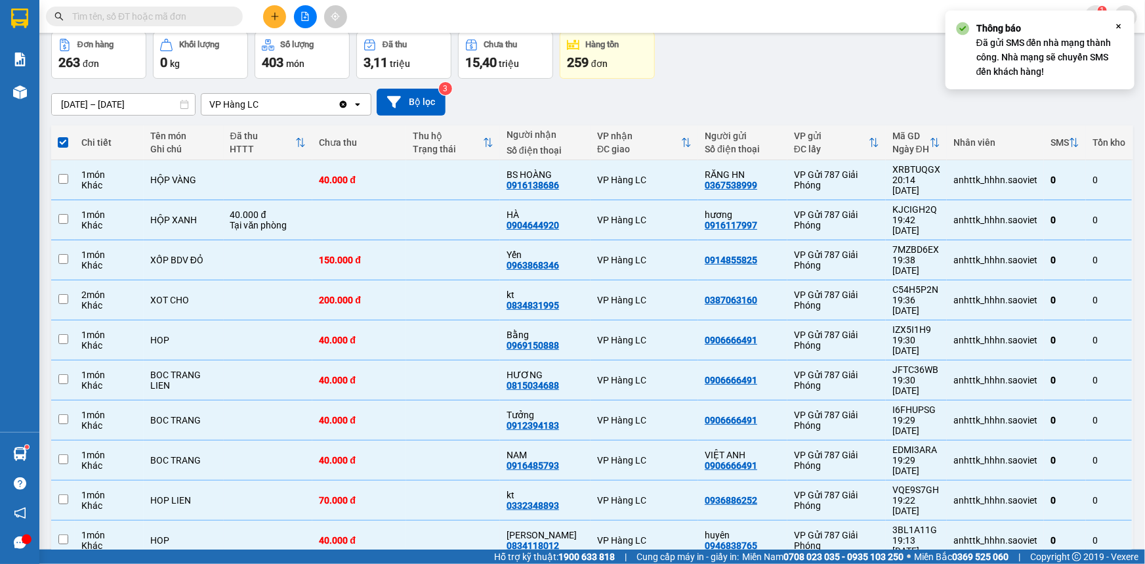
checkbox input "false"
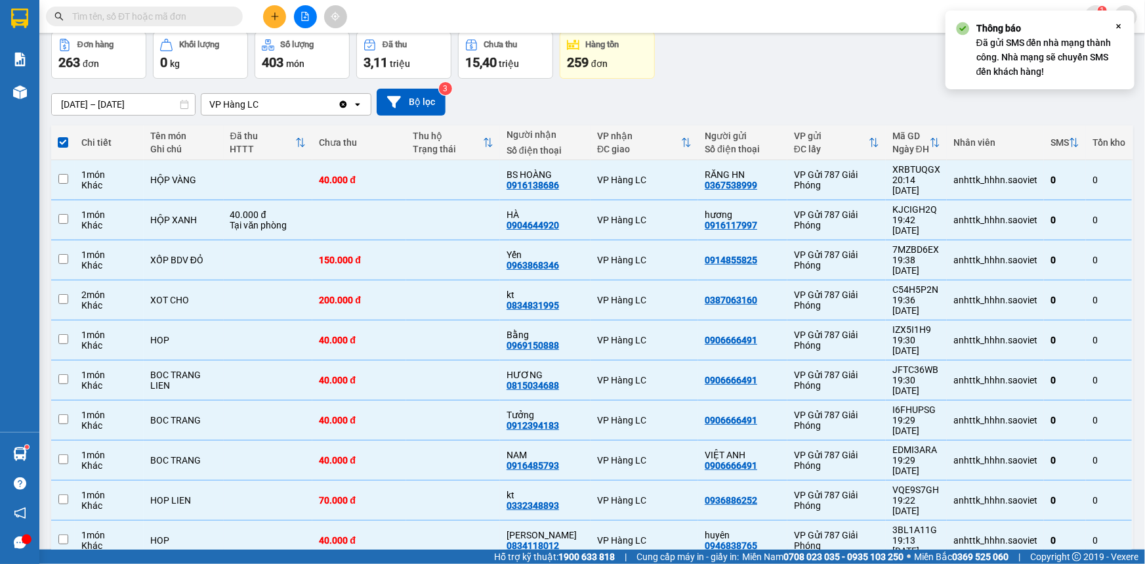
checkbox input "false"
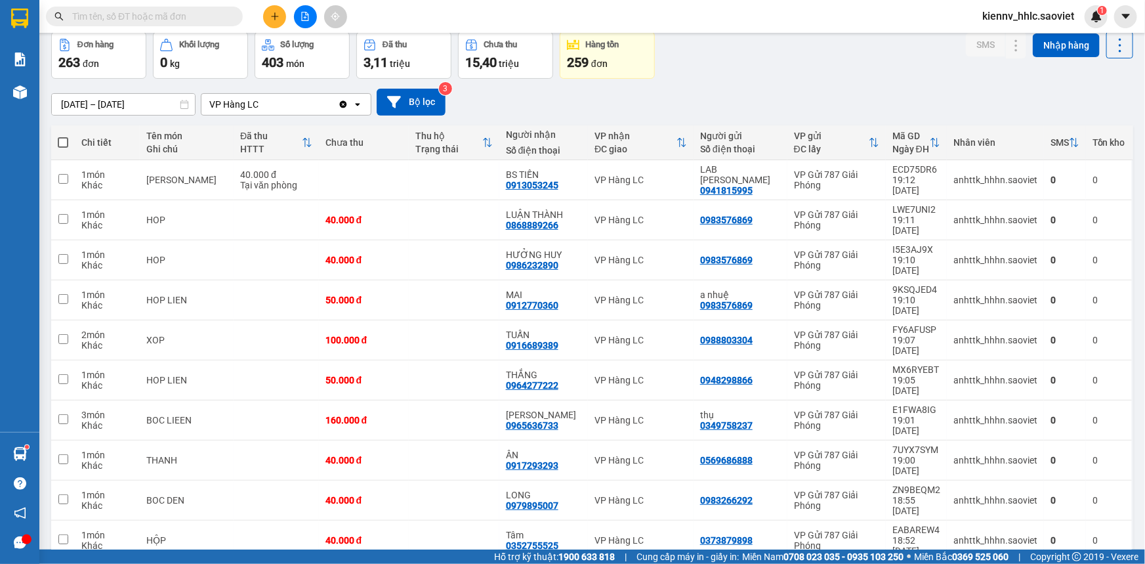
click at [60, 142] on span at bounding box center [63, 142] width 11 height 11
click at [63, 136] on input "checkbox" at bounding box center [63, 136] width 0 height 0
checkbox input "true"
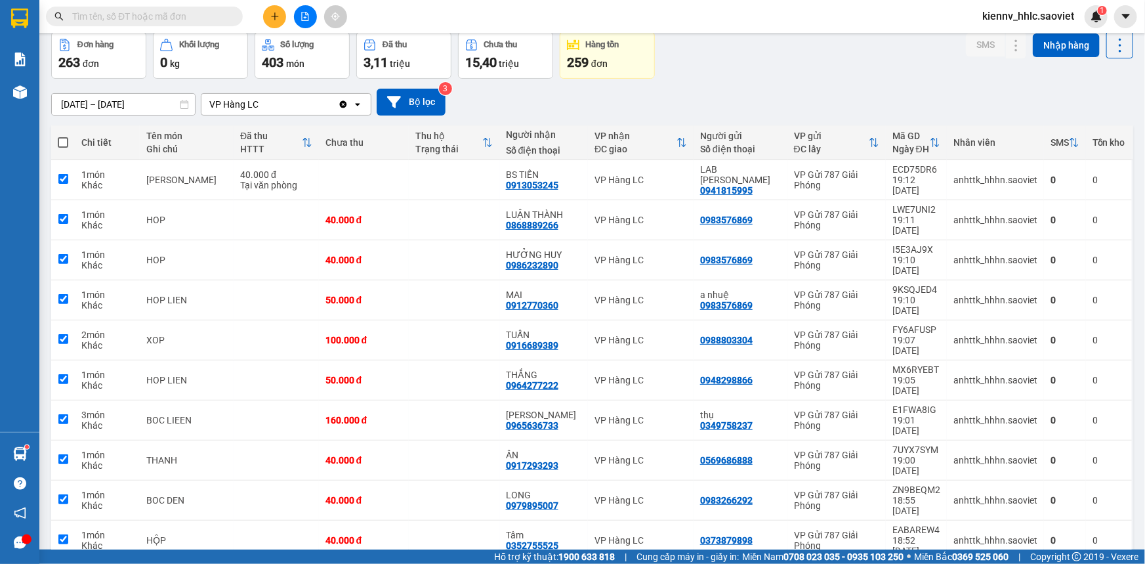
checkbox input "true"
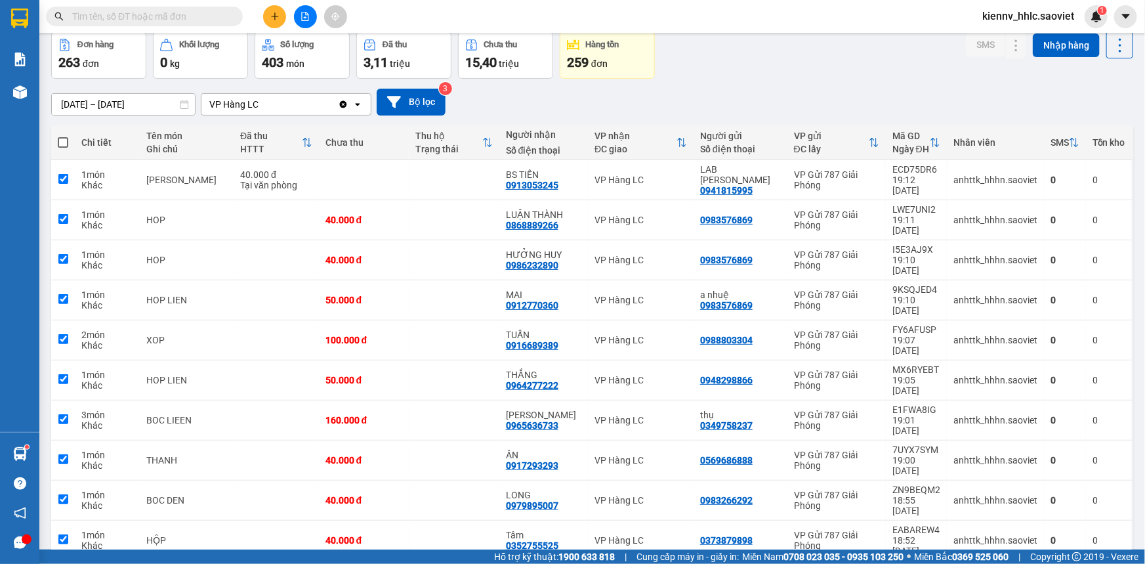
checkbox input "true"
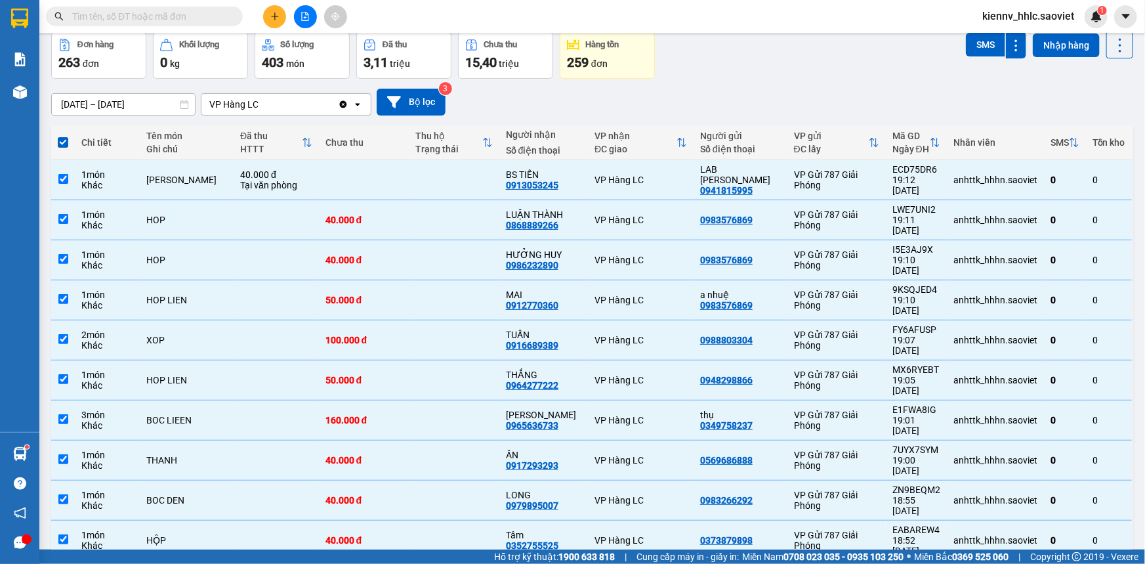
scroll to position [0, 0]
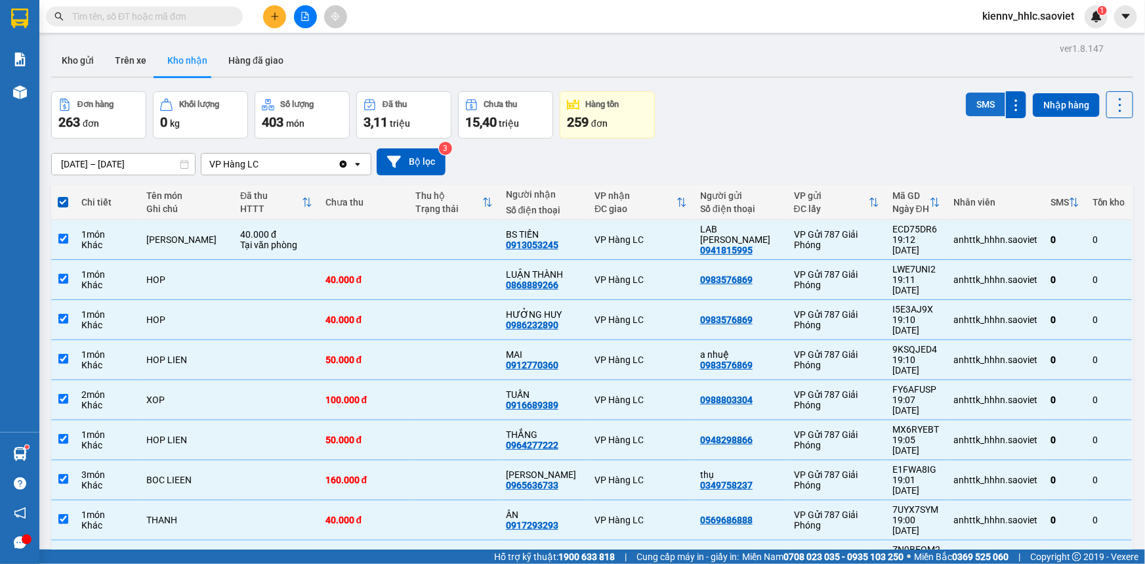
click at [972, 112] on button "SMS" at bounding box center [985, 105] width 39 height 24
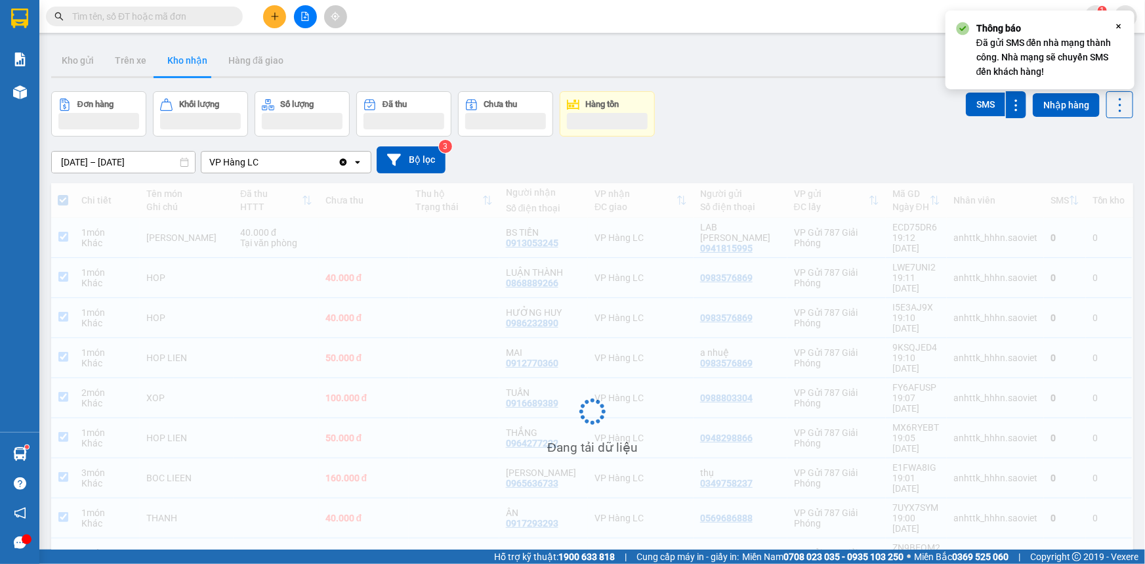
scroll to position [60, 0]
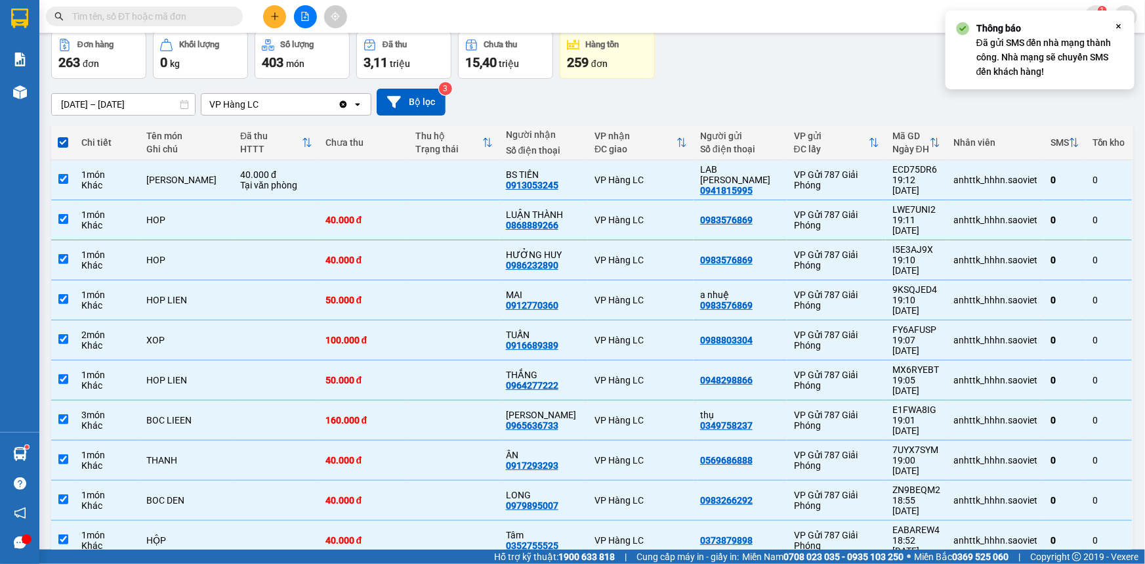
checkbox input "false"
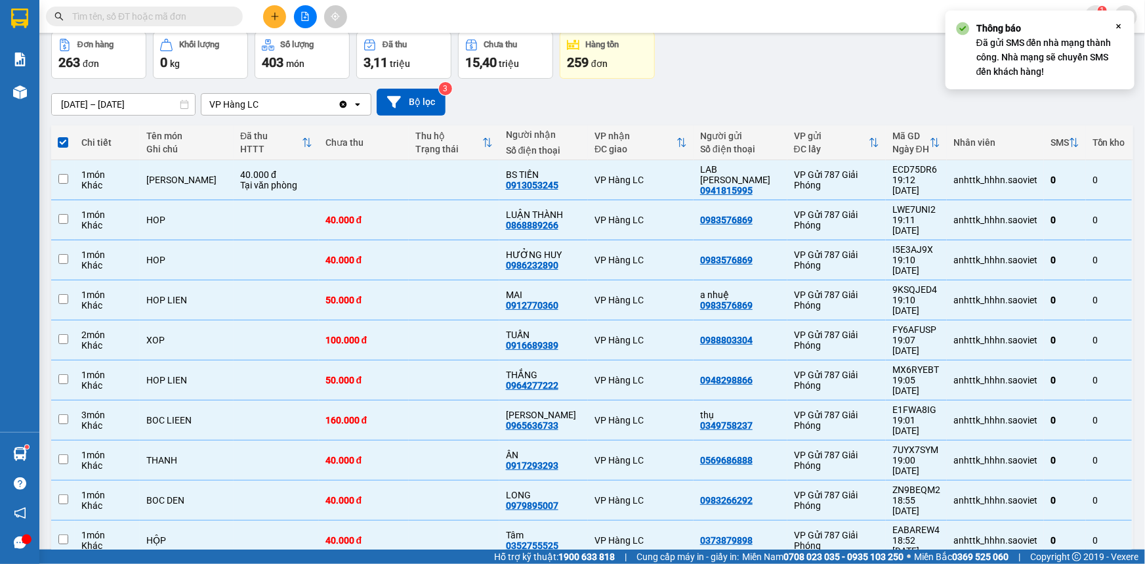
checkbox input "false"
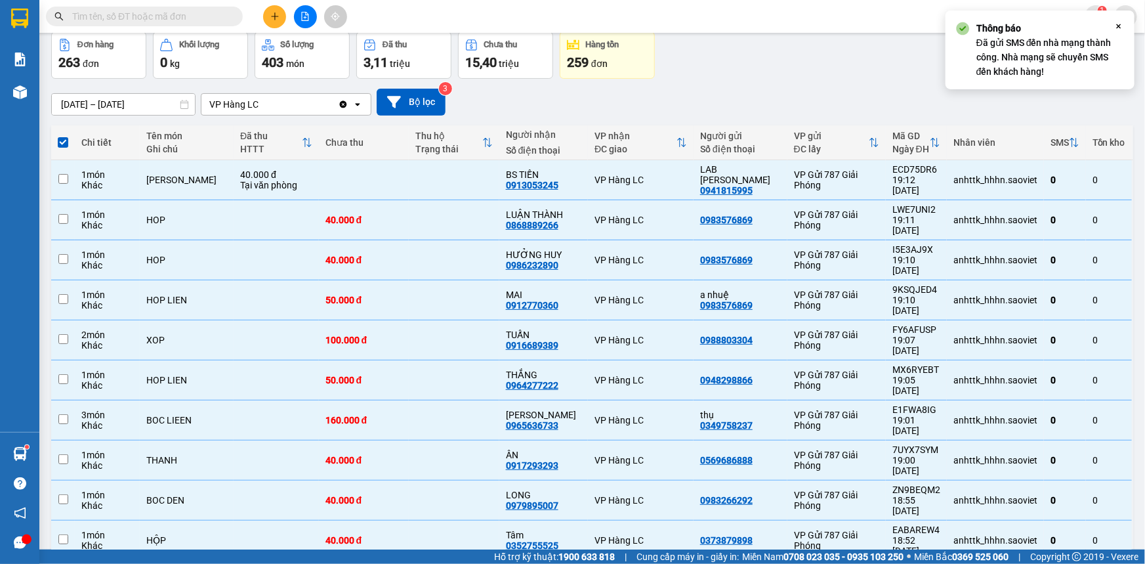
checkbox input "false"
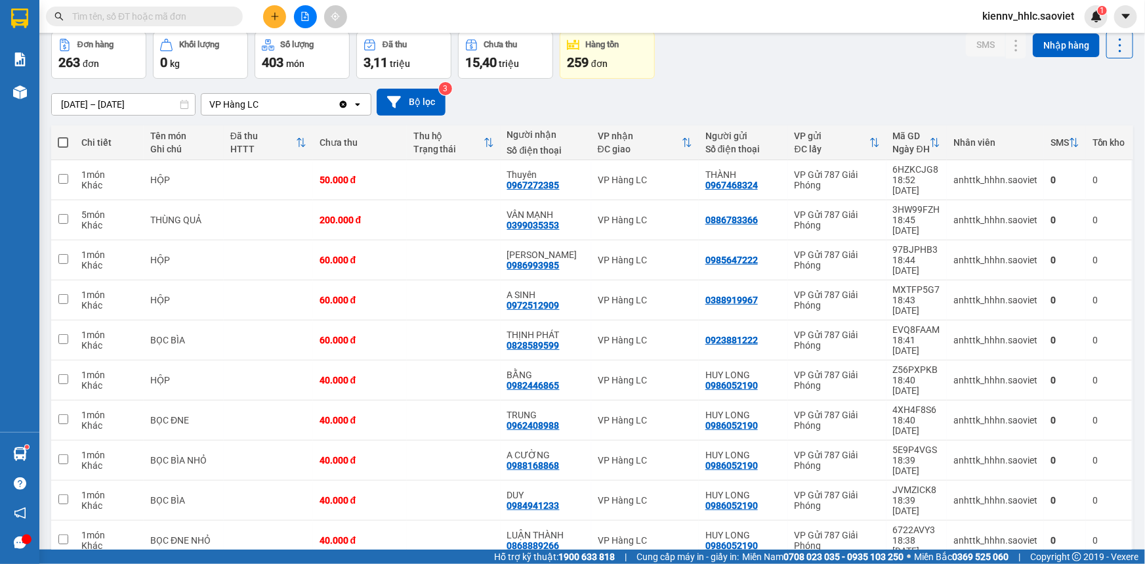
click at [60, 140] on span at bounding box center [63, 142] width 11 height 11
click at [63, 136] on input "checkbox" at bounding box center [63, 136] width 0 height 0
checkbox input "true"
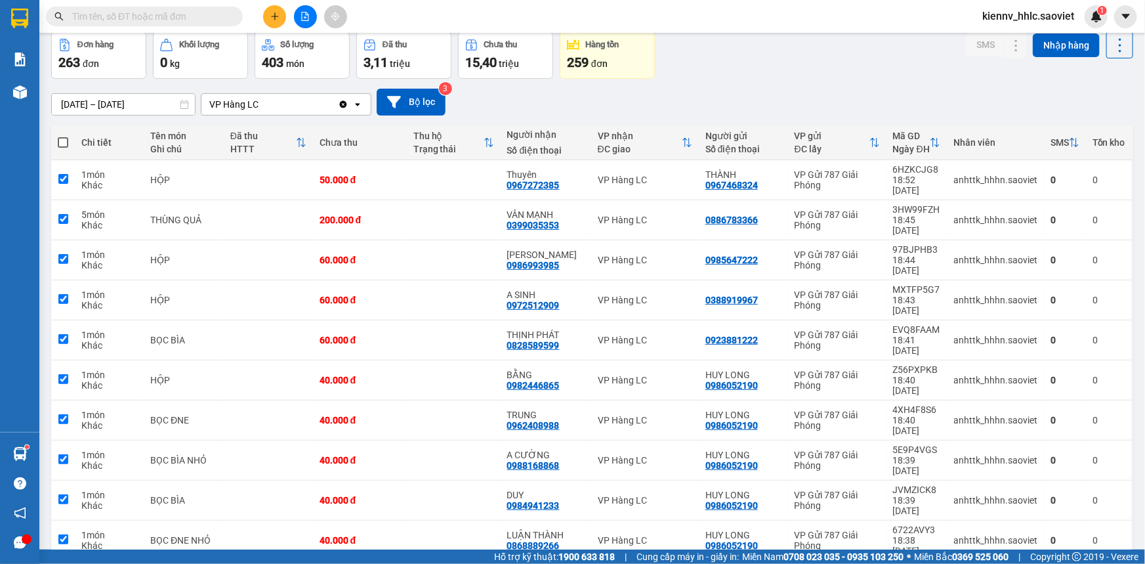
checkbox input "true"
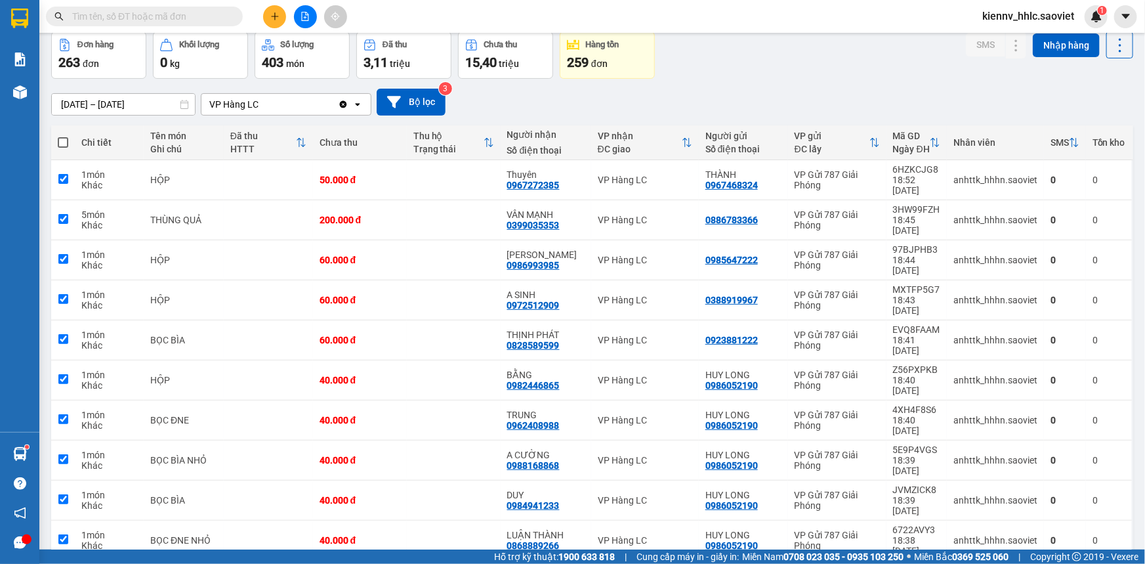
checkbox input "true"
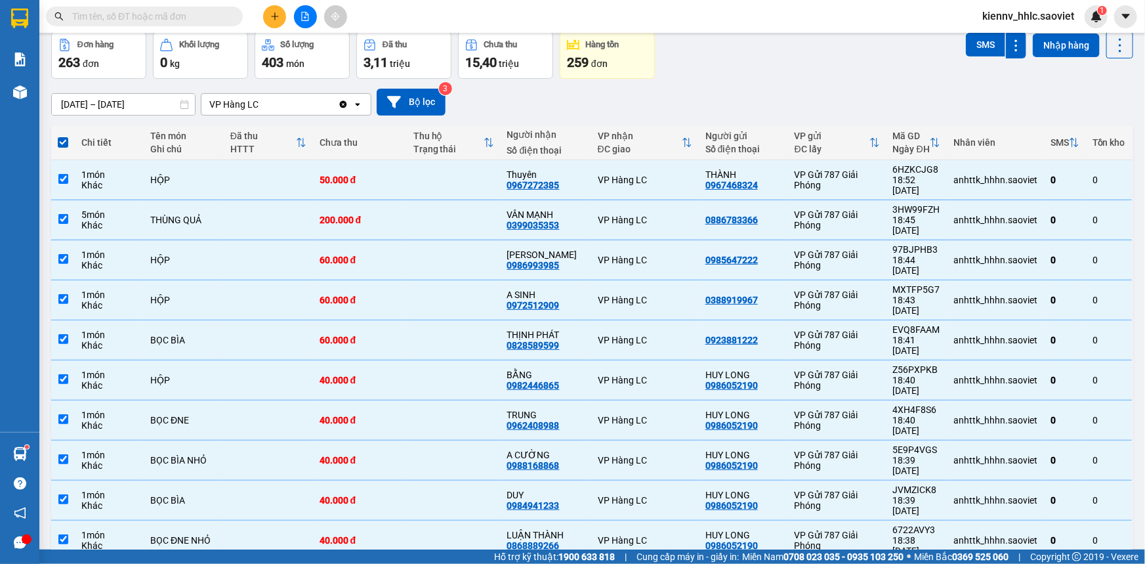
scroll to position [0, 0]
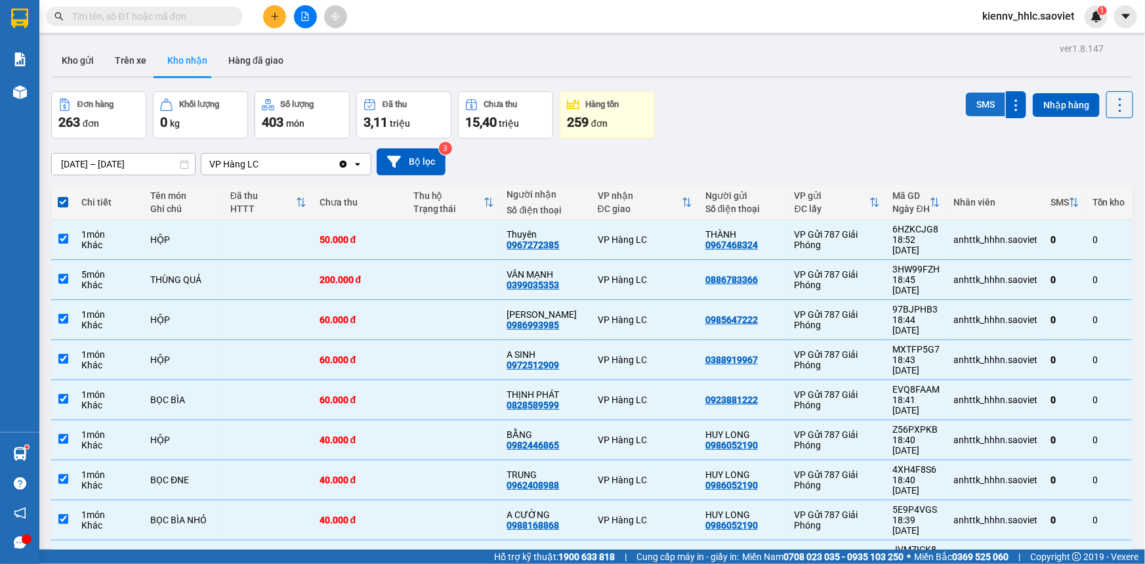
click at [970, 112] on button "SMS" at bounding box center [985, 105] width 39 height 24
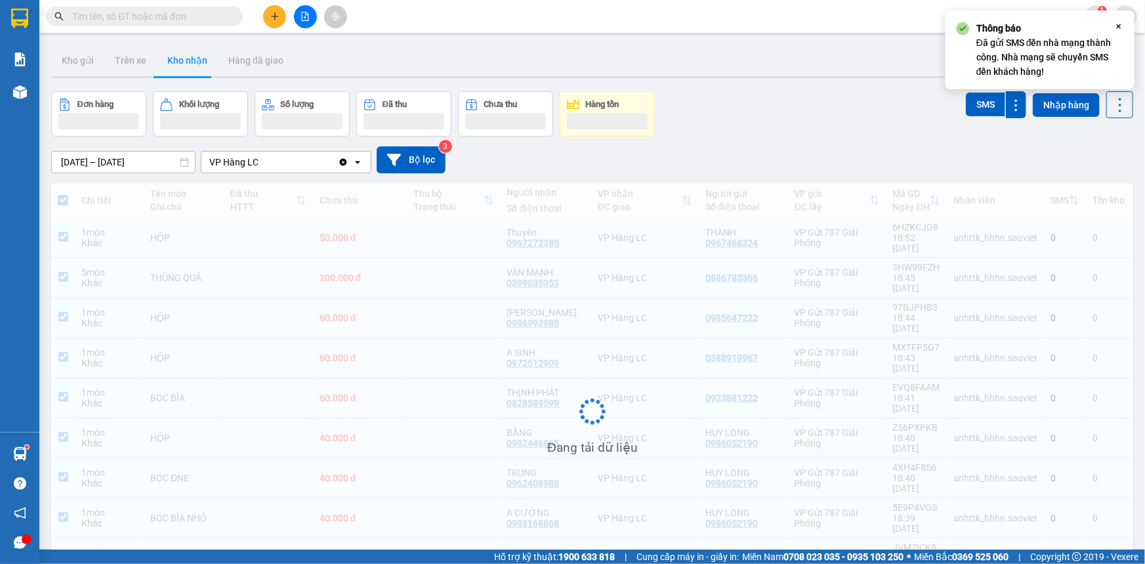
scroll to position [60, 0]
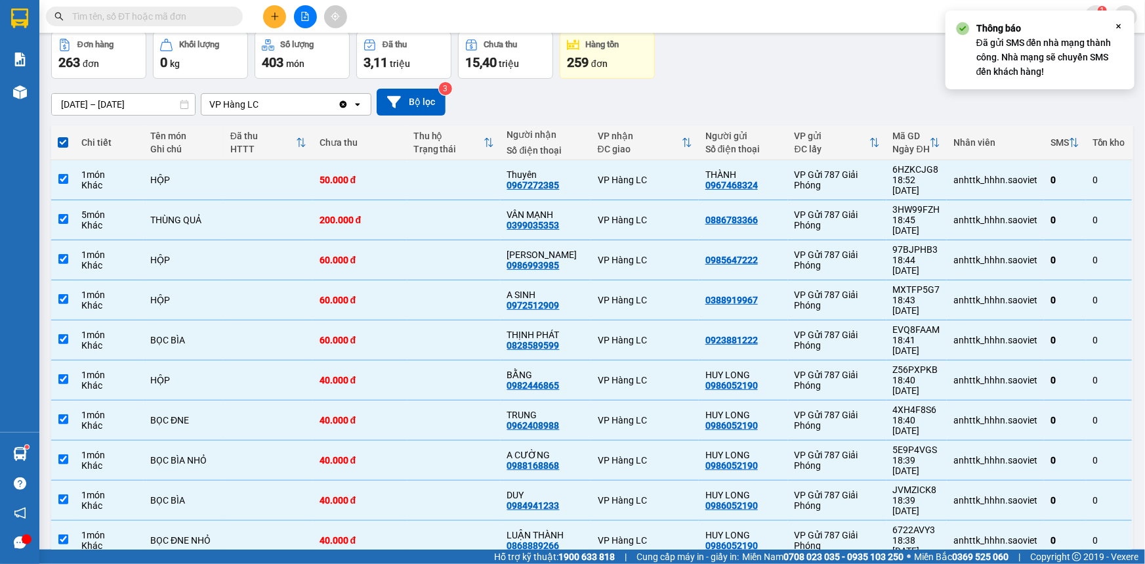
checkbox input "false"
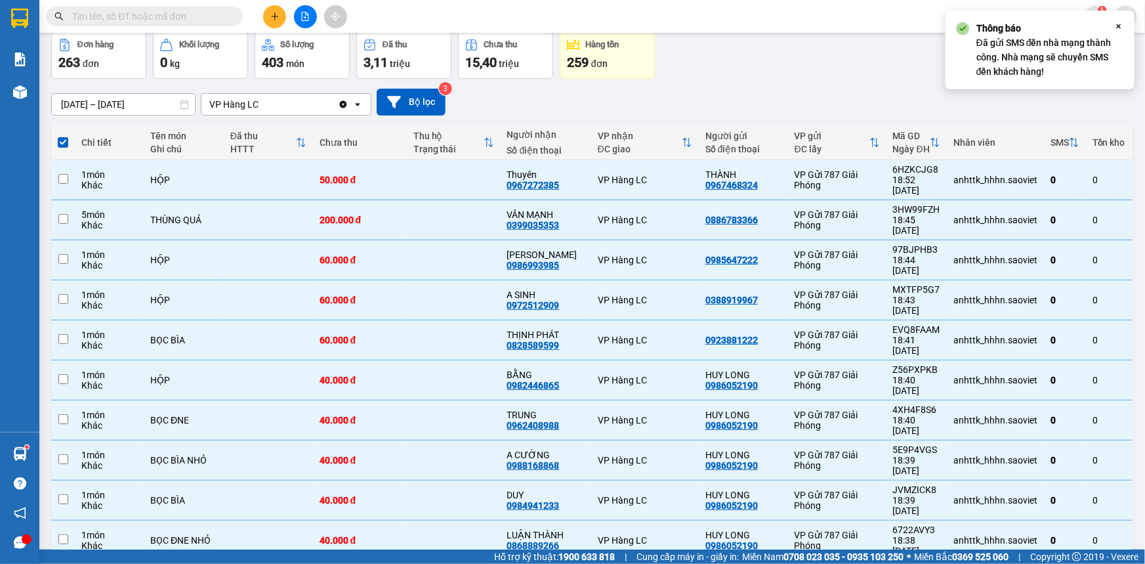
checkbox input "false"
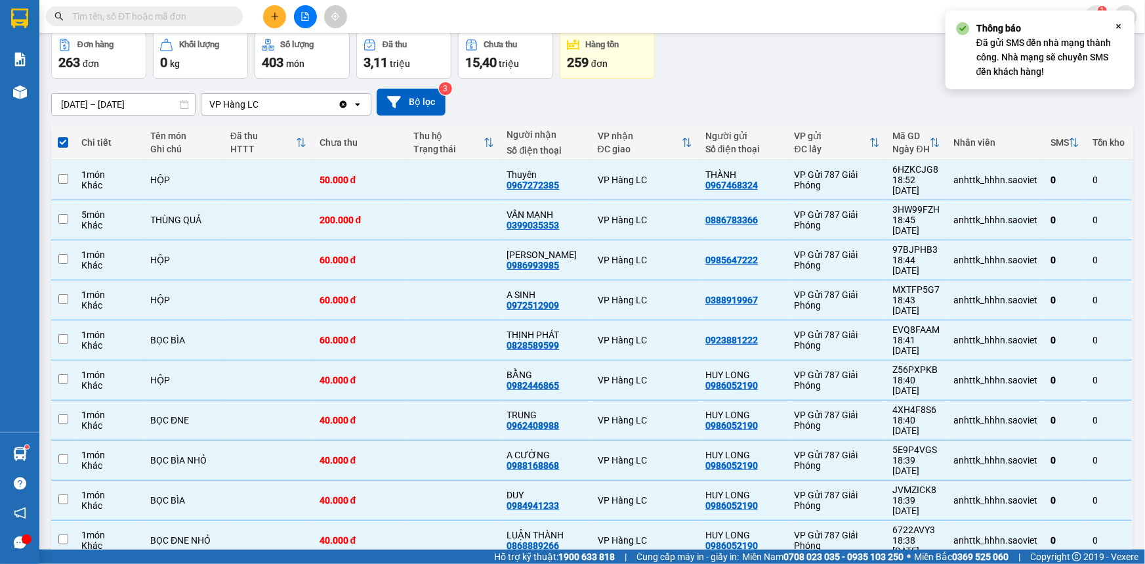
checkbox input "false"
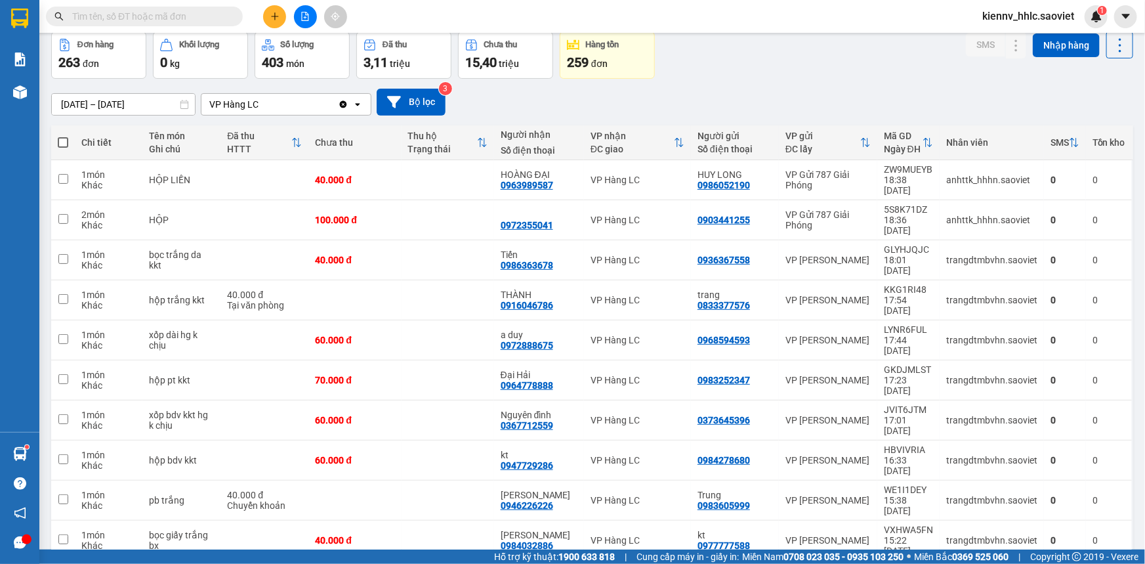
click at [53, 144] on th at bounding box center [63, 142] width 24 height 35
click at [59, 140] on span at bounding box center [63, 142] width 11 height 11
click at [63, 136] on input "checkbox" at bounding box center [63, 136] width 0 height 0
checkbox input "true"
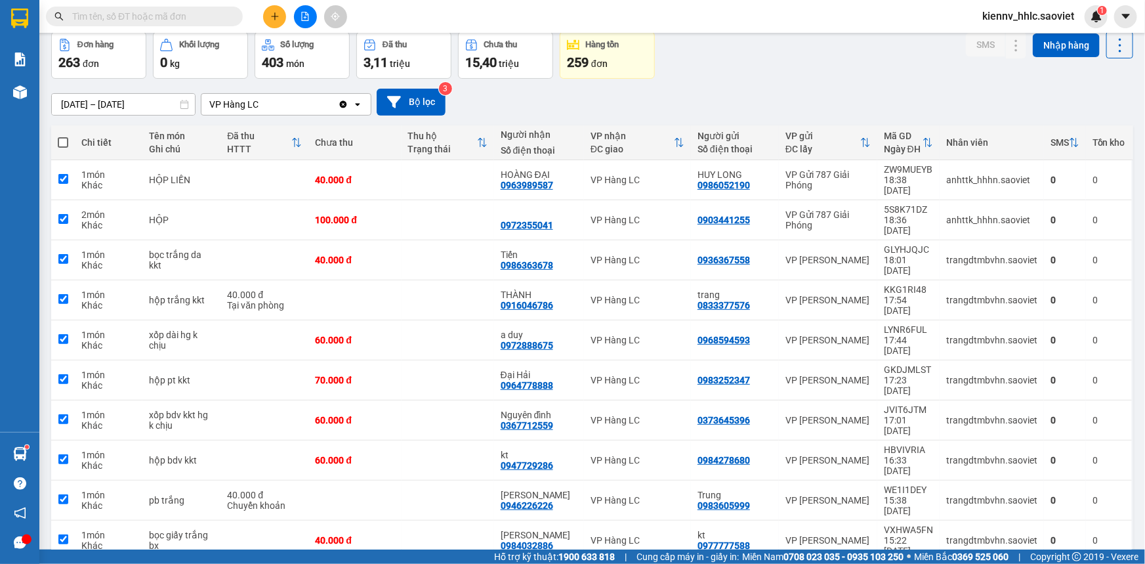
checkbox input "true"
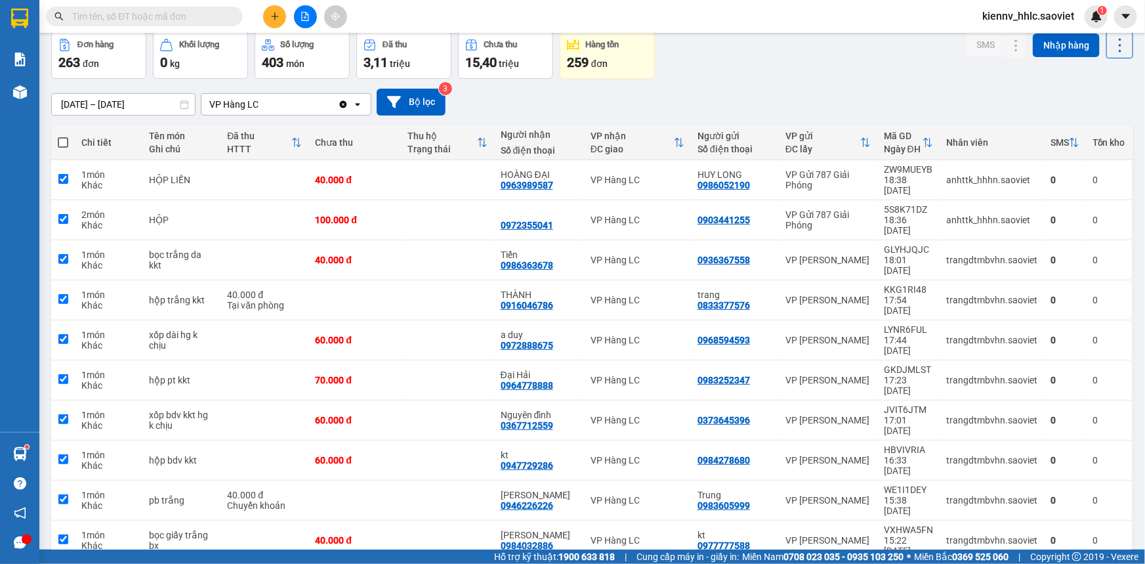
checkbox input "true"
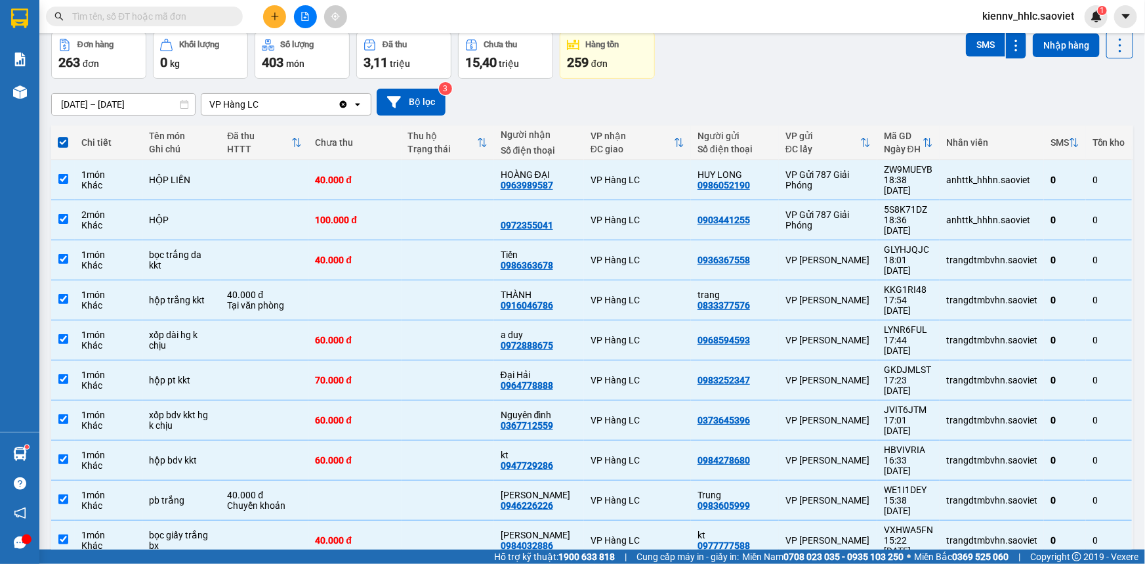
scroll to position [0, 0]
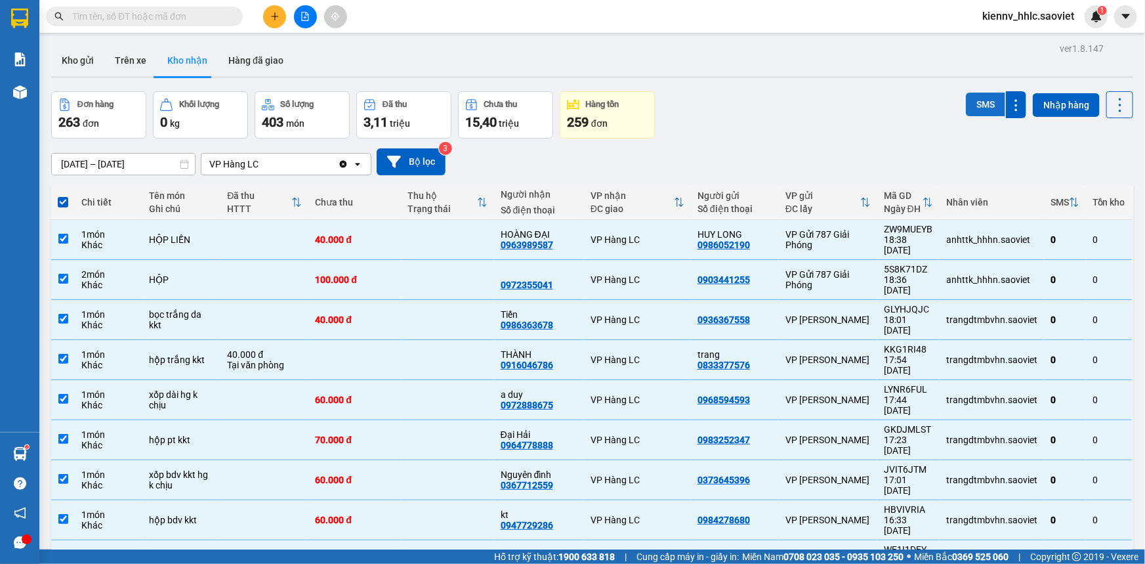
click at [978, 107] on button "SMS" at bounding box center [985, 105] width 39 height 24
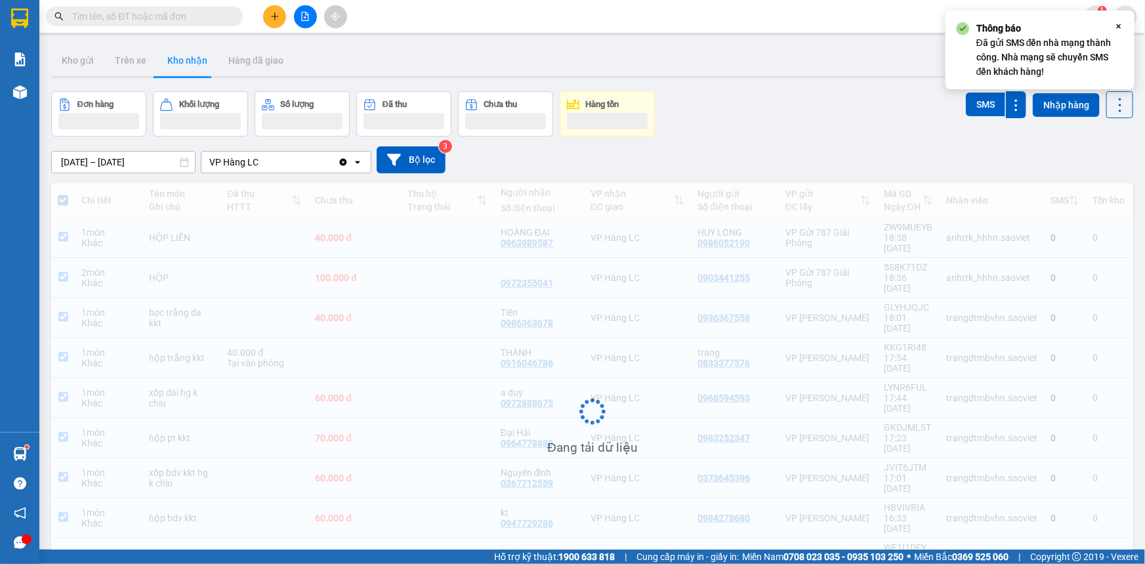
scroll to position [60, 0]
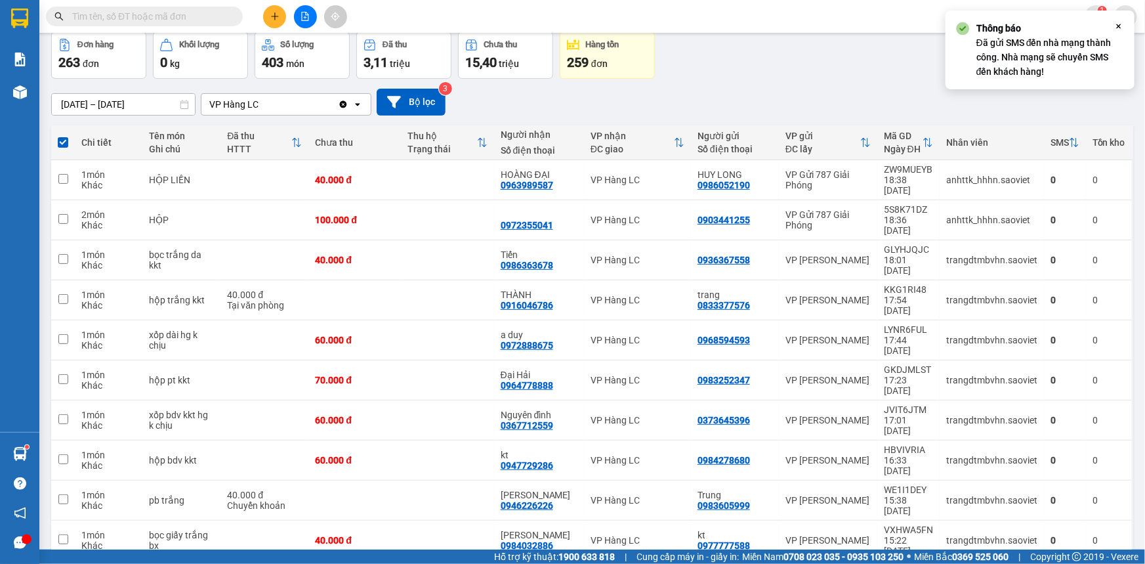
checkbox input "false"
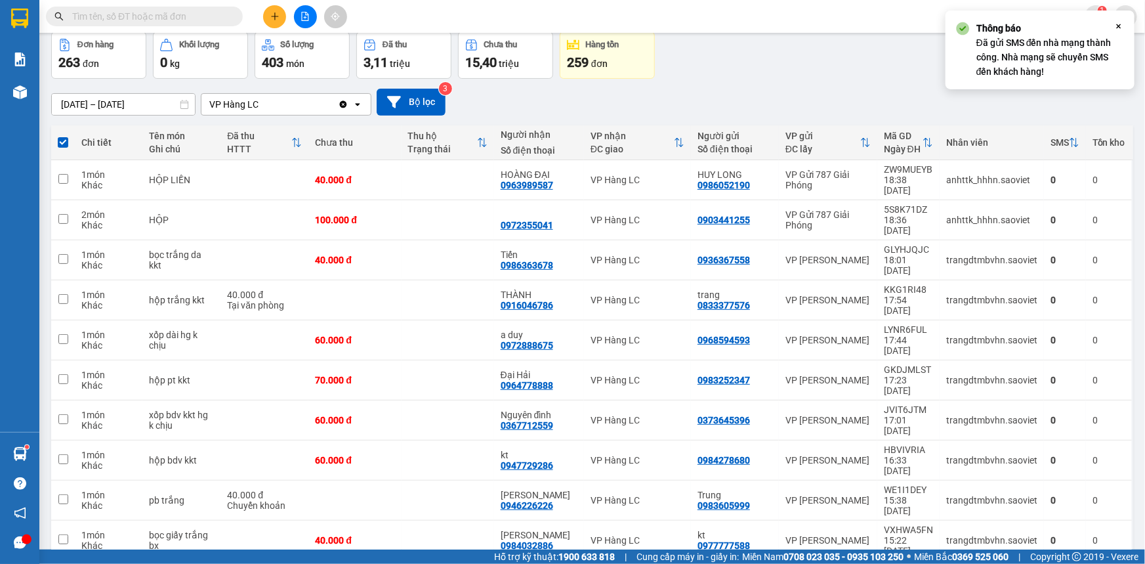
checkbox input "false"
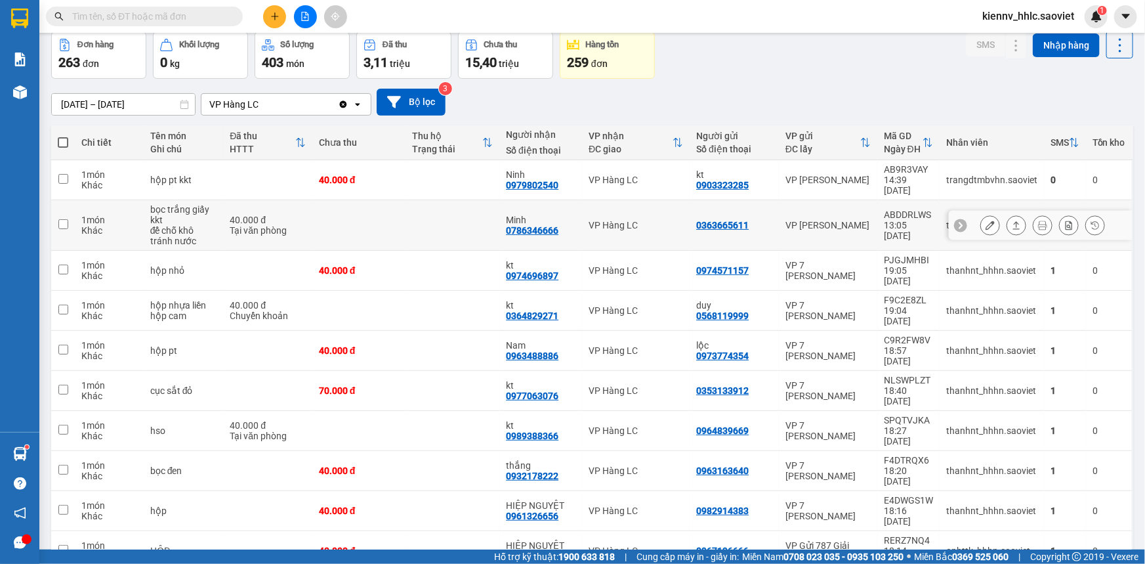
drag, startPoint x: 448, startPoint y: 207, endPoint x: 446, endPoint y: 194, distance: 13.4
click at [446, 202] on td at bounding box center [453, 225] width 94 height 51
checkbox input "true"
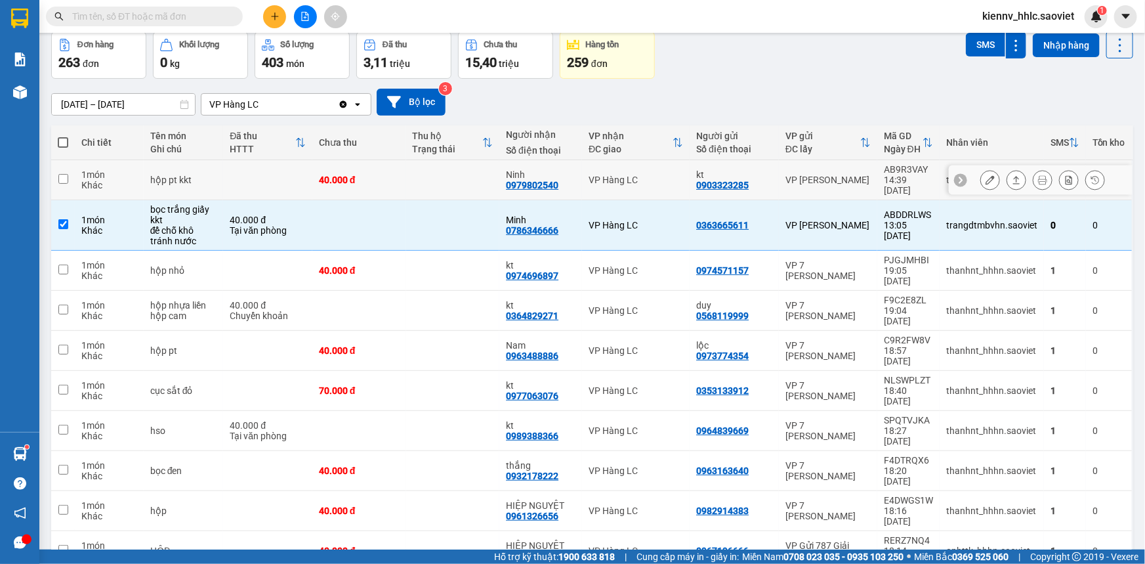
click at [446, 175] on td at bounding box center [453, 180] width 94 height 40
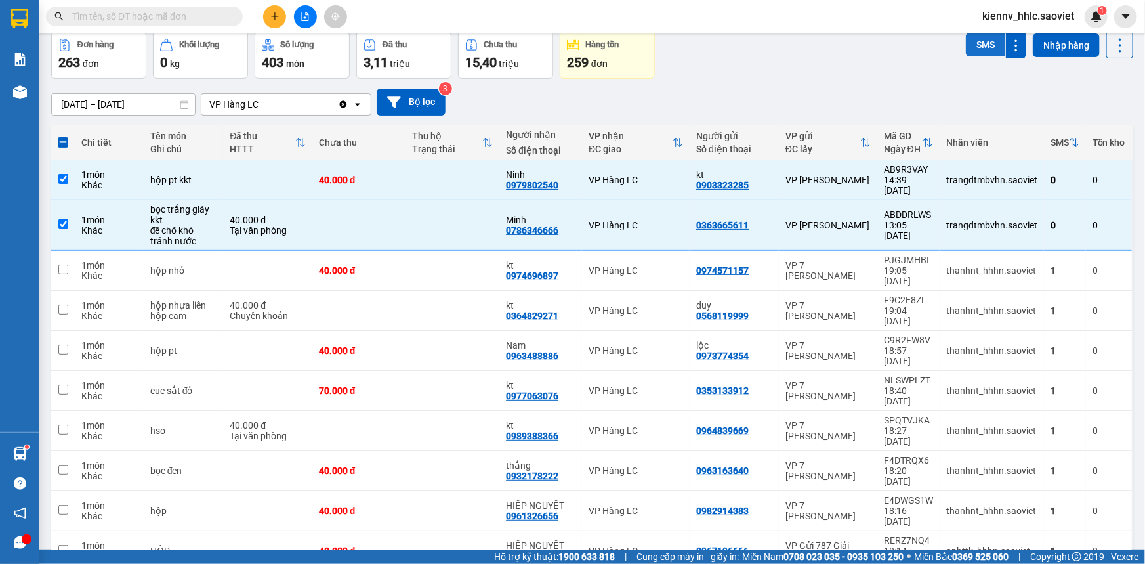
click at [978, 49] on button "SMS" at bounding box center [985, 45] width 39 height 24
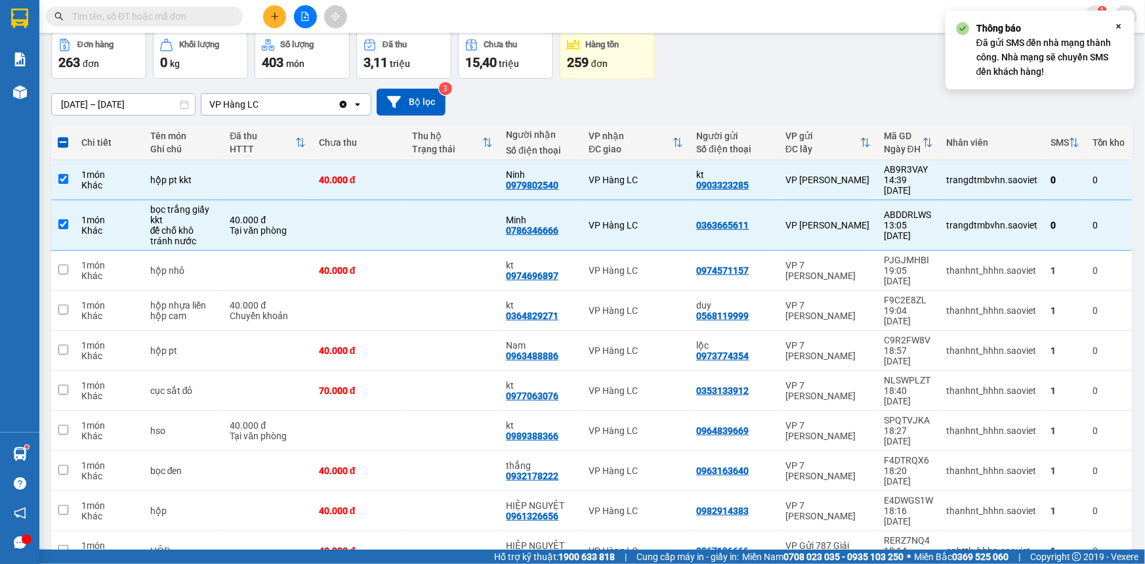
checkbox input "false"
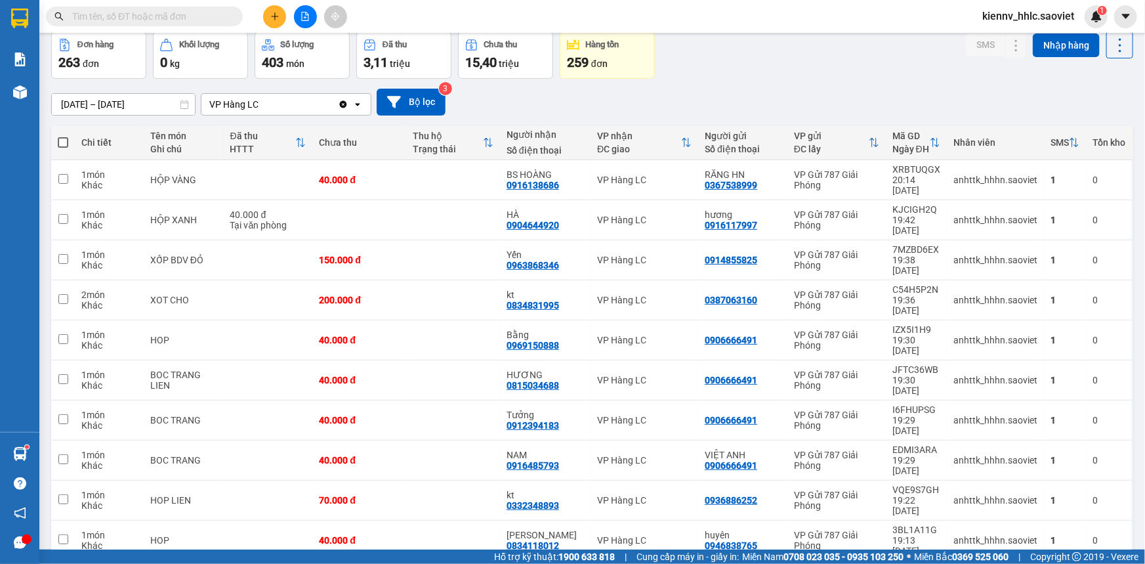
click at [998, 17] on span "kiennv_hhlc.saoviet" at bounding box center [1028, 16] width 113 height 16
click at [1013, 40] on span "Đăng xuất" at bounding box center [1035, 40] width 84 height 14
